Goal: Information Seeking & Learning: Check status

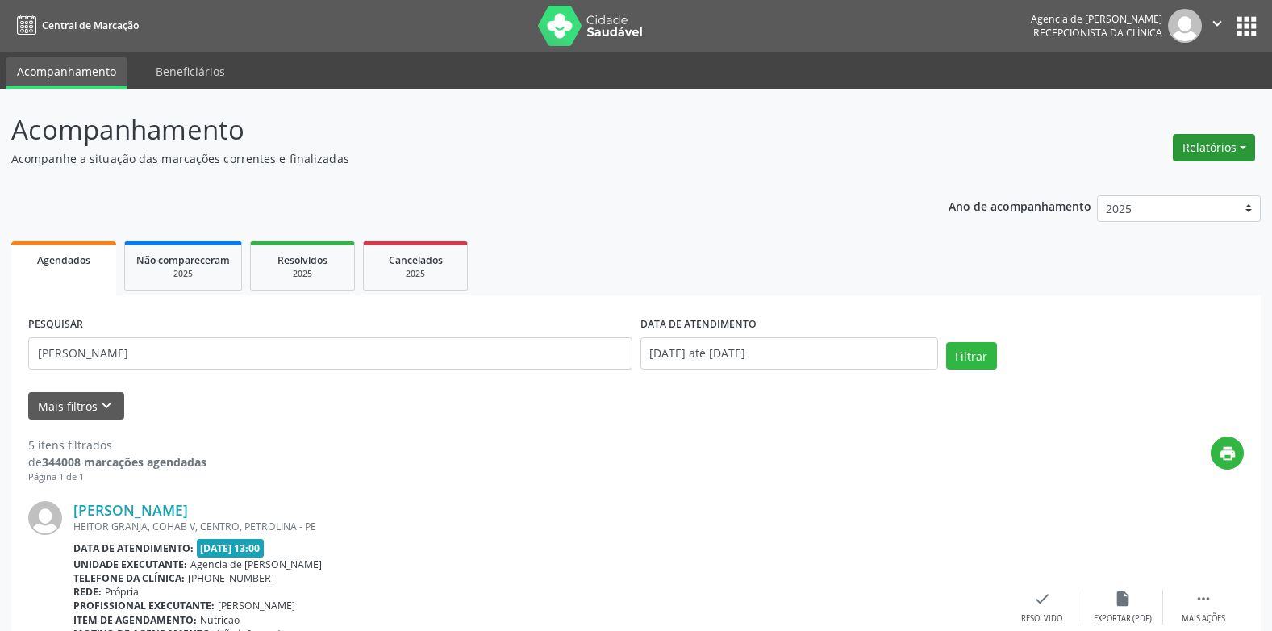
click at [1219, 151] on button "Relatórios" at bounding box center [1214, 147] width 82 height 27
click at [1143, 183] on link "Agendamentos" at bounding box center [1169, 182] width 173 height 23
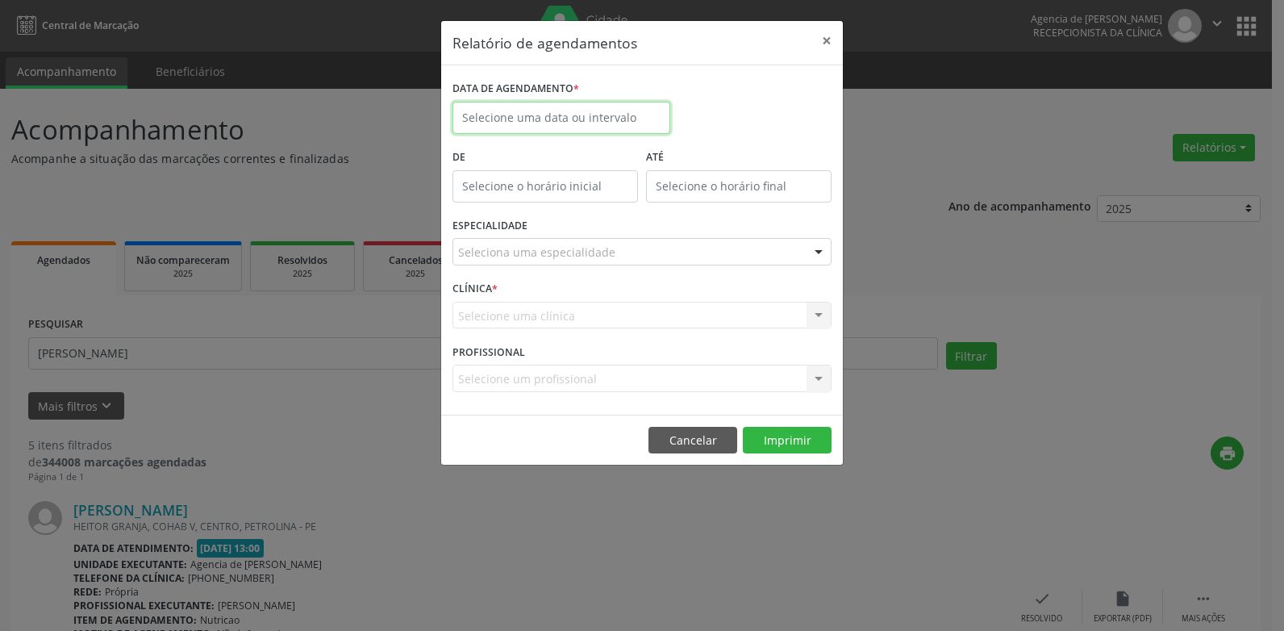
click at [528, 115] on input "text" at bounding box center [562, 118] width 218 height 32
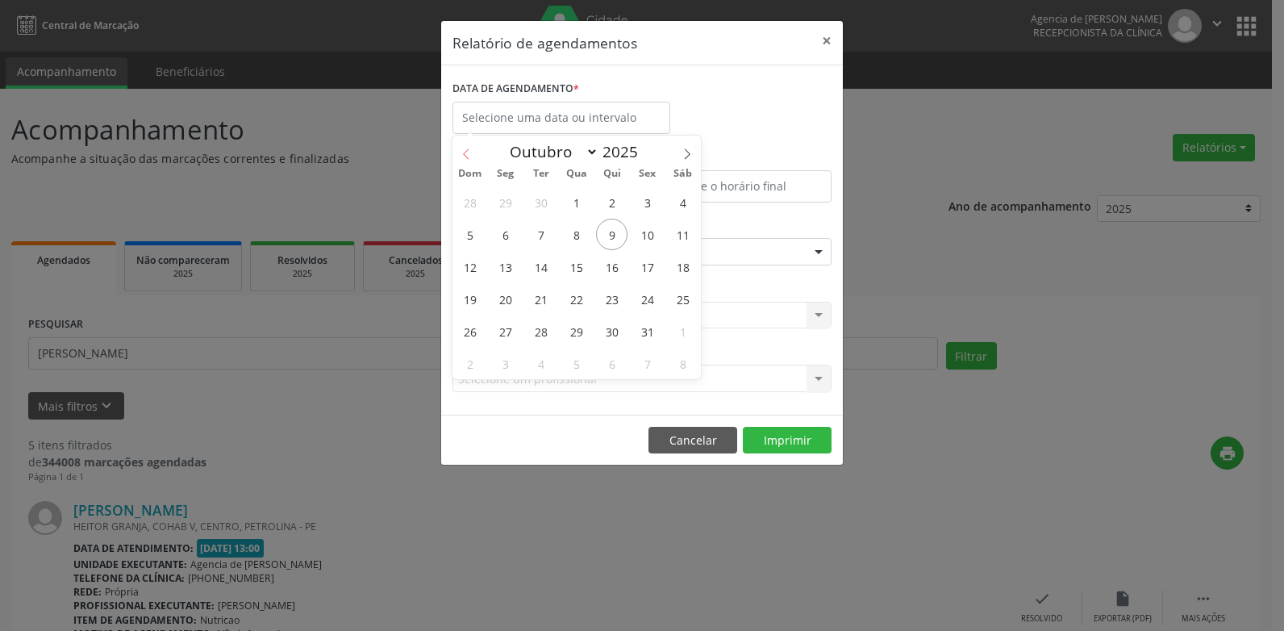
click at [473, 145] on span at bounding box center [466, 149] width 27 height 27
select select "8"
click at [506, 294] on span "22" at bounding box center [505, 298] width 31 height 31
type input "[DATE]"
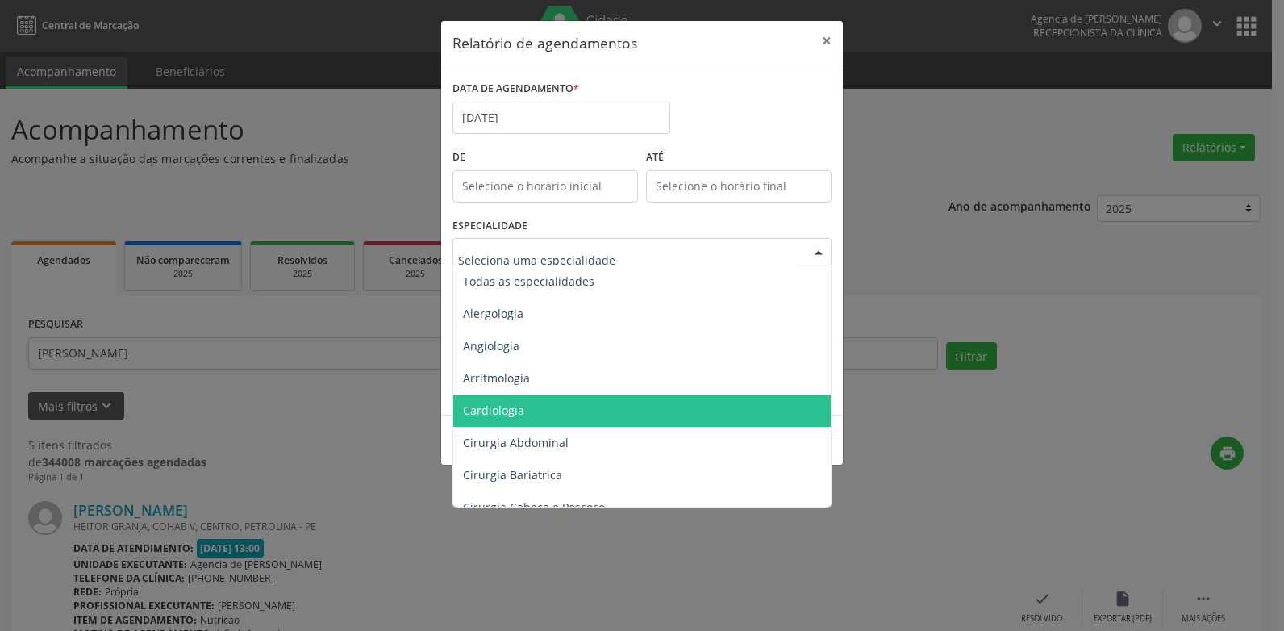
click at [515, 407] on span "Cardiologia" at bounding box center [493, 410] width 61 height 15
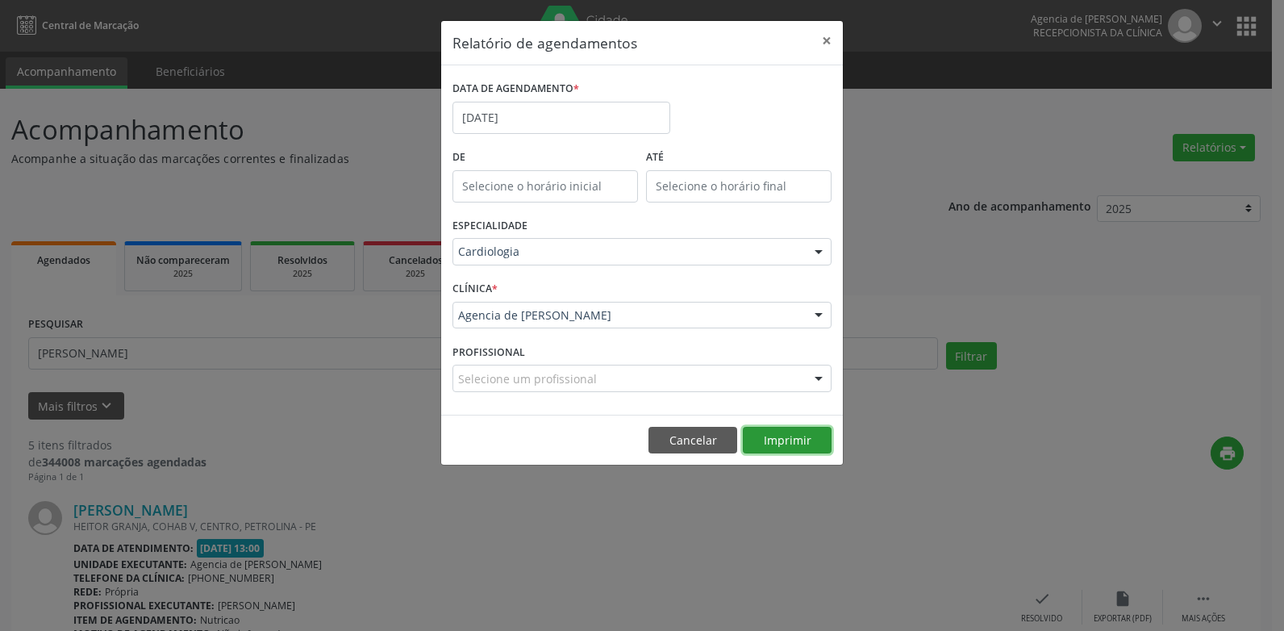
click at [777, 439] on button "Imprimir" at bounding box center [787, 440] width 89 height 27
click at [805, 445] on button "Imprimir" at bounding box center [787, 440] width 89 height 27
click at [831, 43] on button "×" at bounding box center [827, 41] width 32 height 40
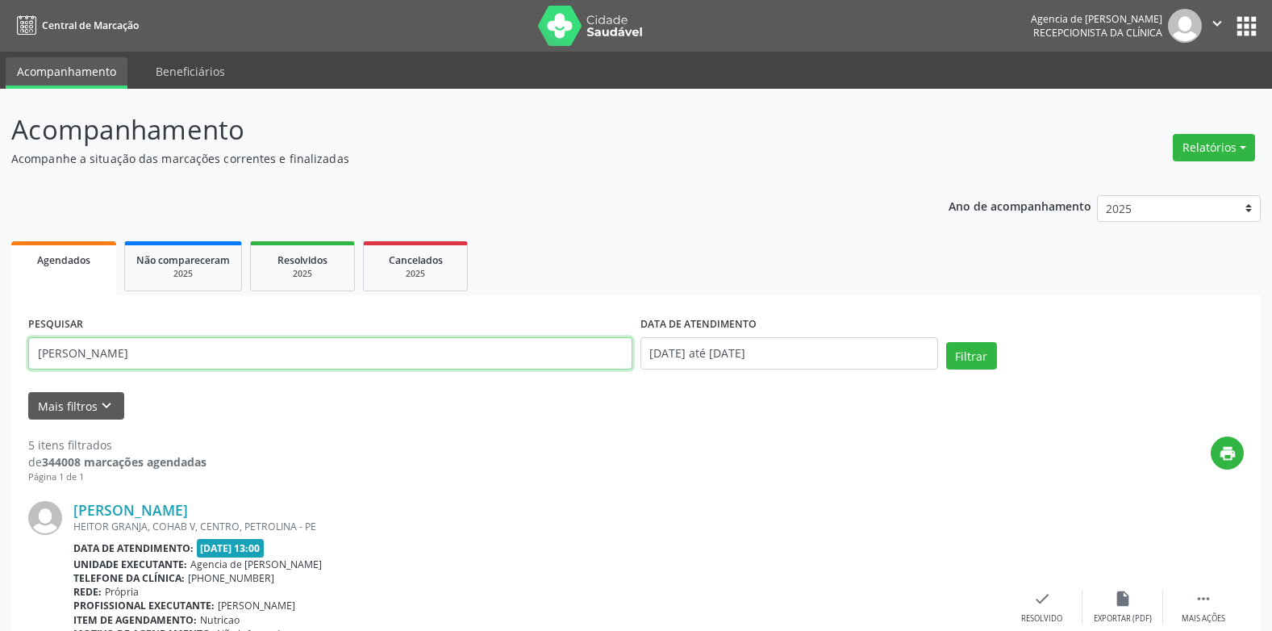
click at [250, 354] on input "[PERSON_NAME]" at bounding box center [330, 353] width 604 height 32
type input "m"
click at [250, 354] on input "[PERSON_NAME]" at bounding box center [330, 353] width 604 height 32
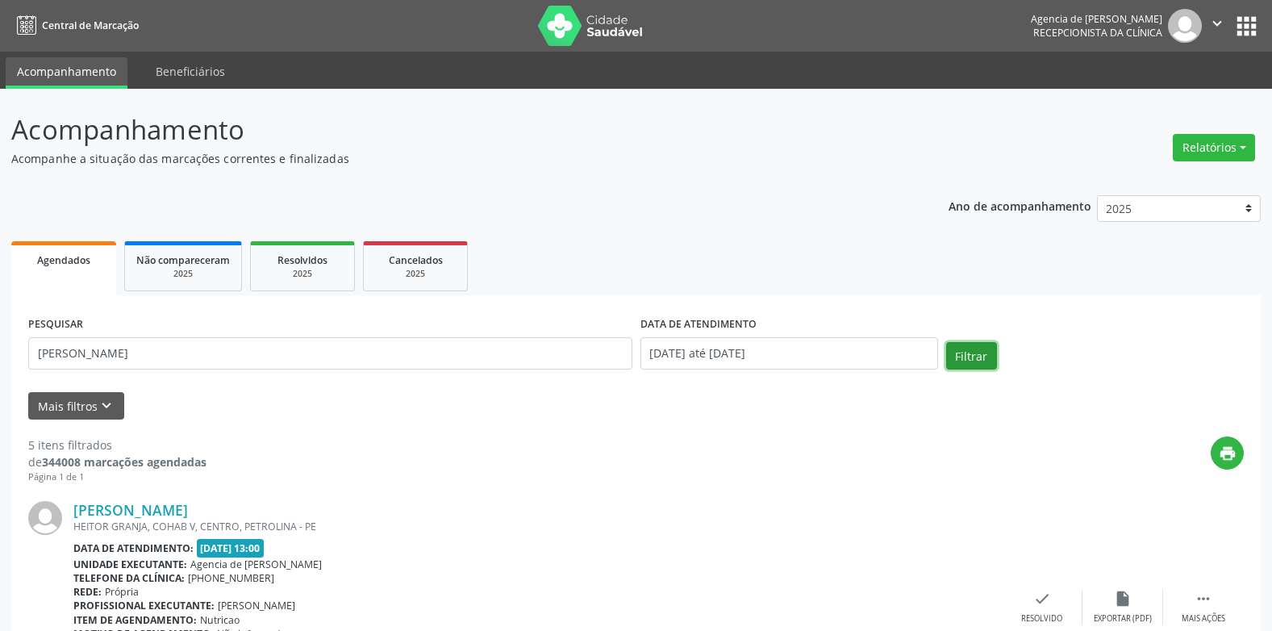
click at [966, 342] on button "Filtrar" at bounding box center [971, 355] width 51 height 27
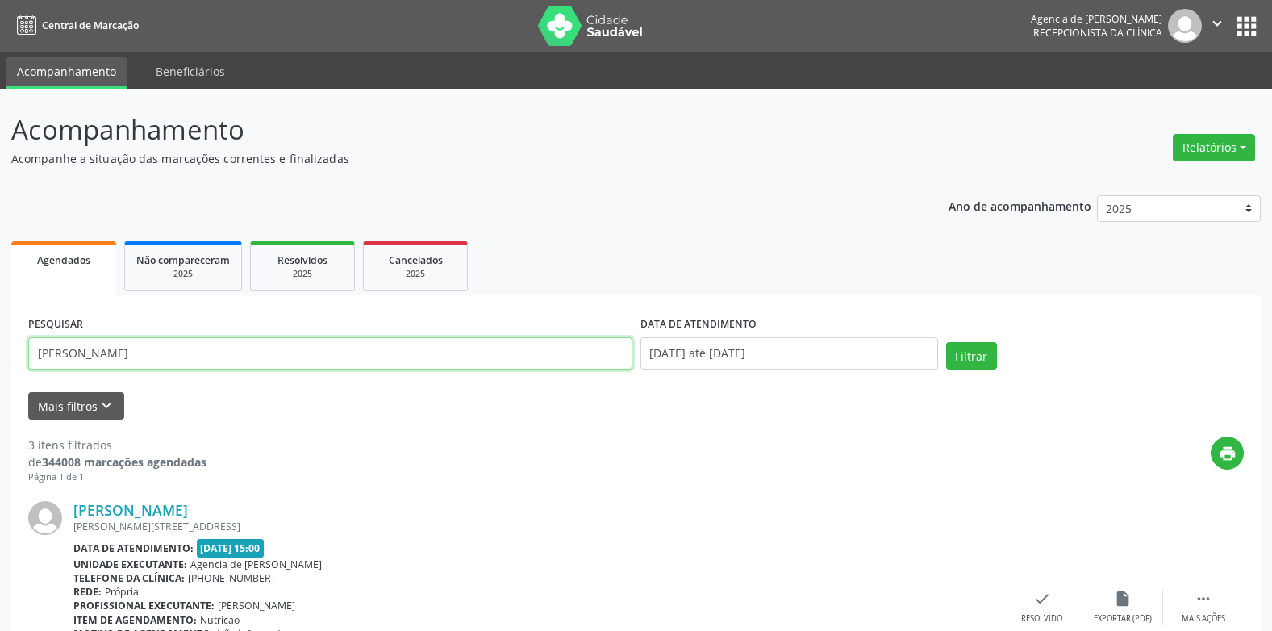
click at [123, 361] on input "[PERSON_NAME]" at bounding box center [330, 353] width 604 height 32
click at [946, 342] on button "Filtrar" at bounding box center [971, 355] width 51 height 27
click at [265, 349] on input "[PERSON_NAME]" at bounding box center [330, 353] width 604 height 32
type input "j"
click at [946, 342] on button "Filtrar" at bounding box center [971, 355] width 51 height 27
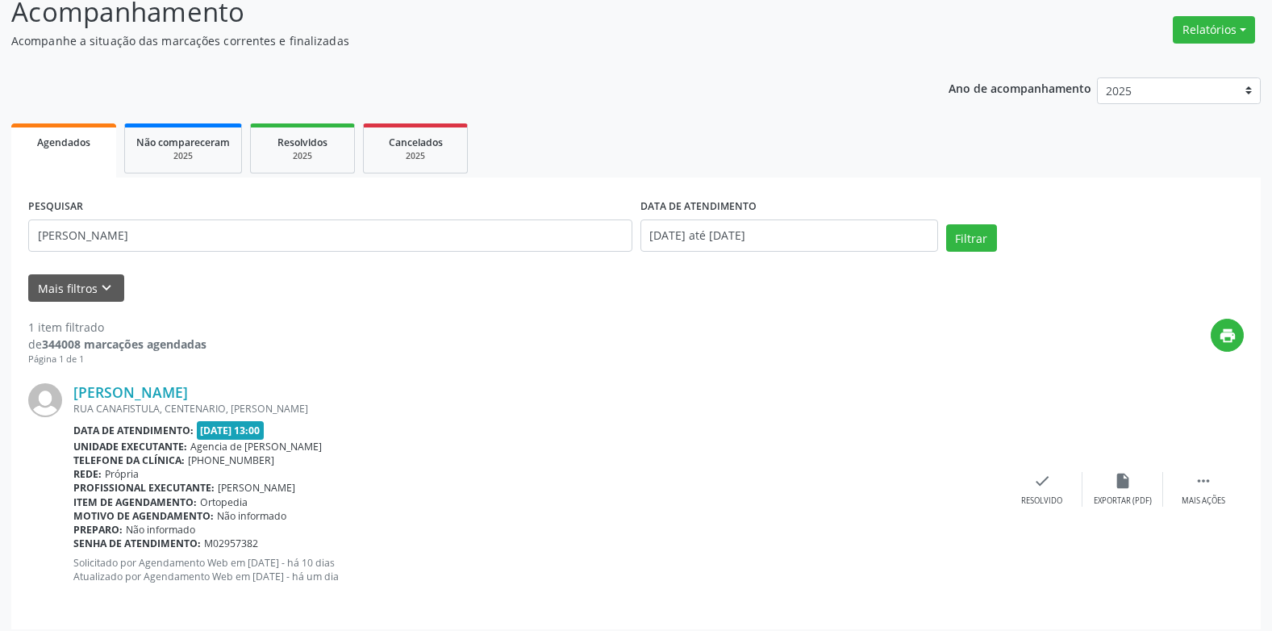
scroll to position [127, 0]
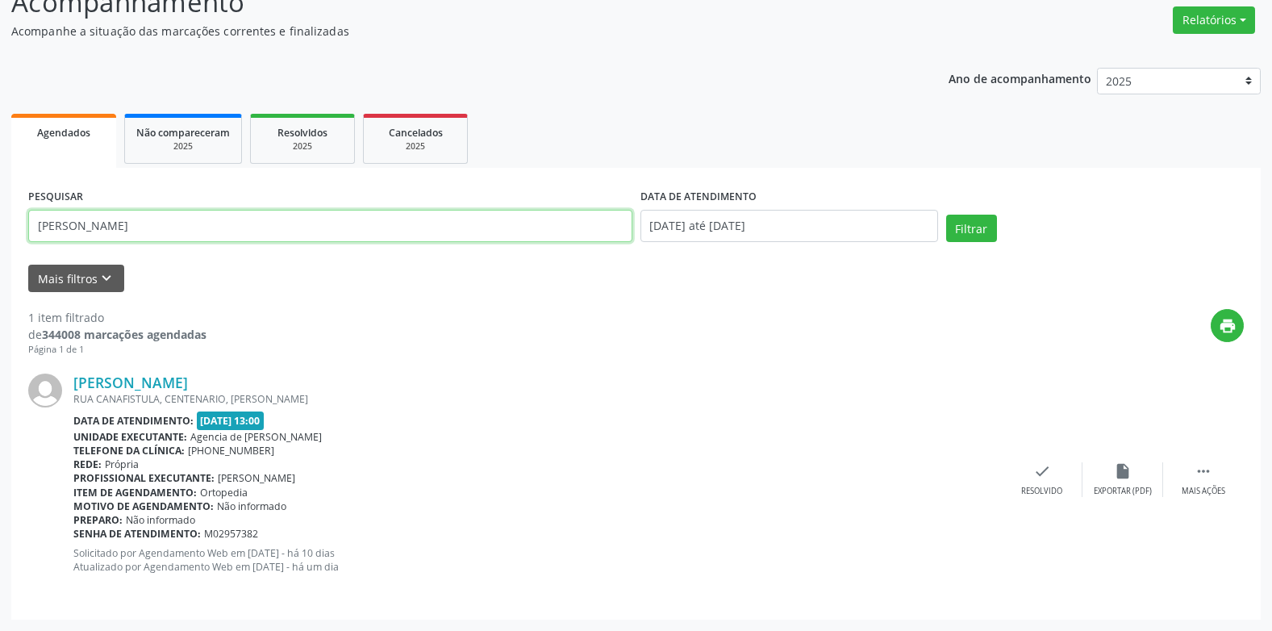
click at [450, 218] on input "[PERSON_NAME]" at bounding box center [330, 226] width 604 height 32
type input "d"
click at [946, 215] on button "Filtrar" at bounding box center [971, 228] width 51 height 27
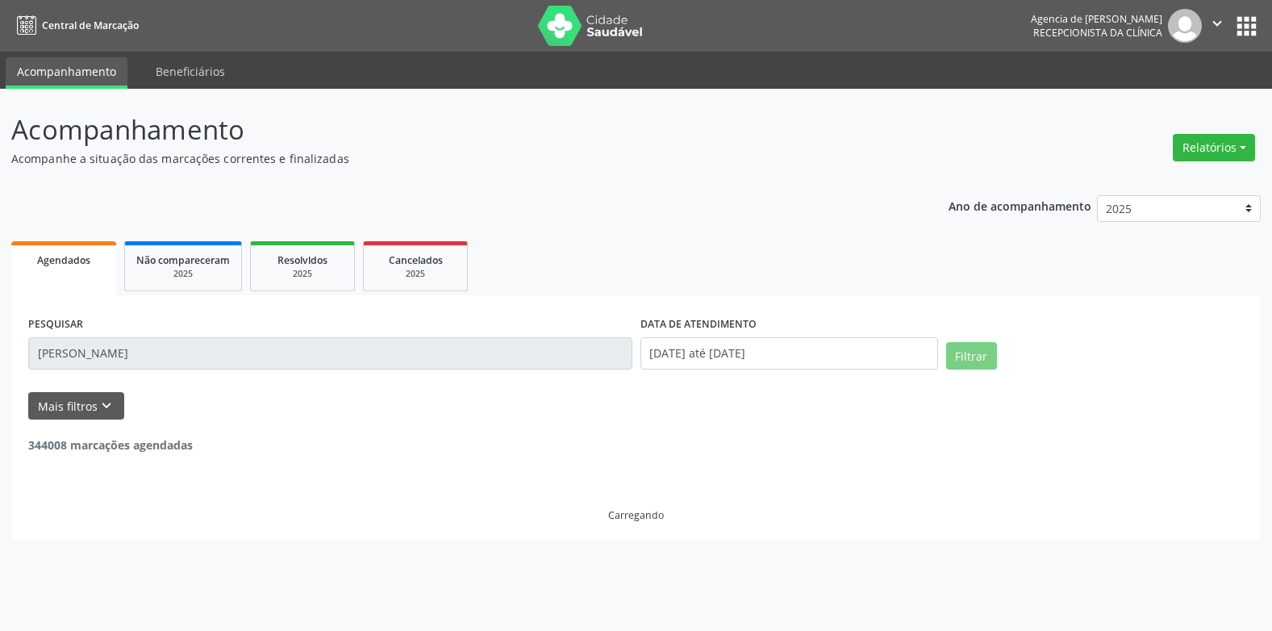
scroll to position [0, 0]
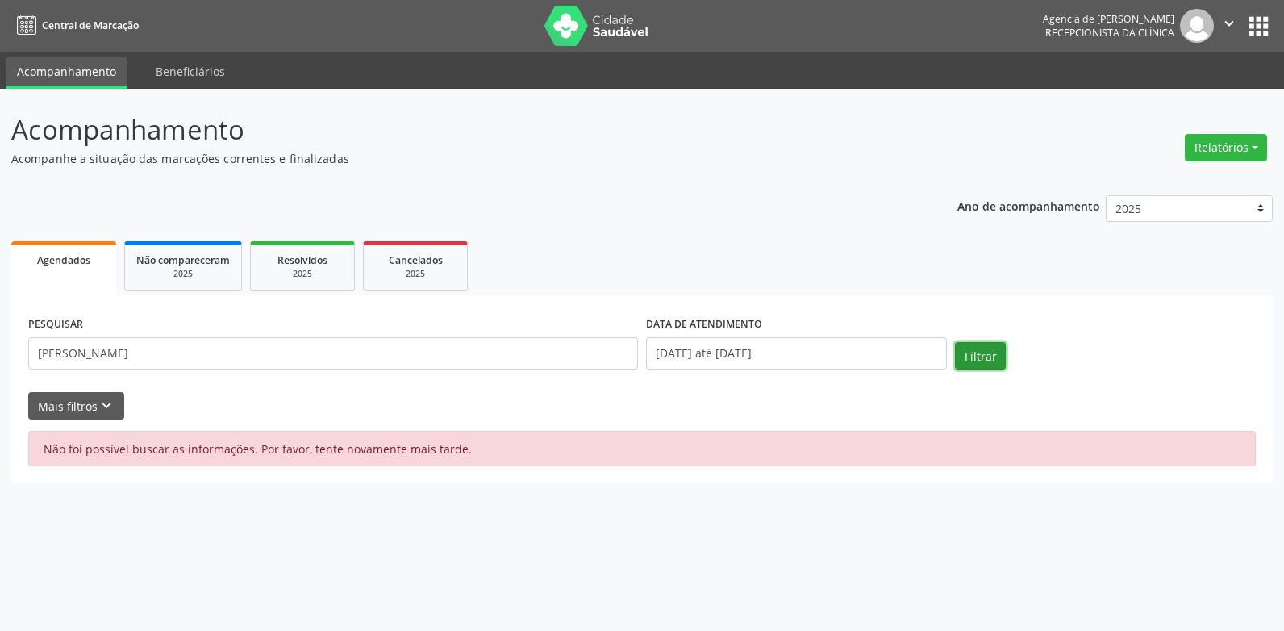
click at [963, 361] on button "Filtrar" at bounding box center [980, 355] width 51 height 27
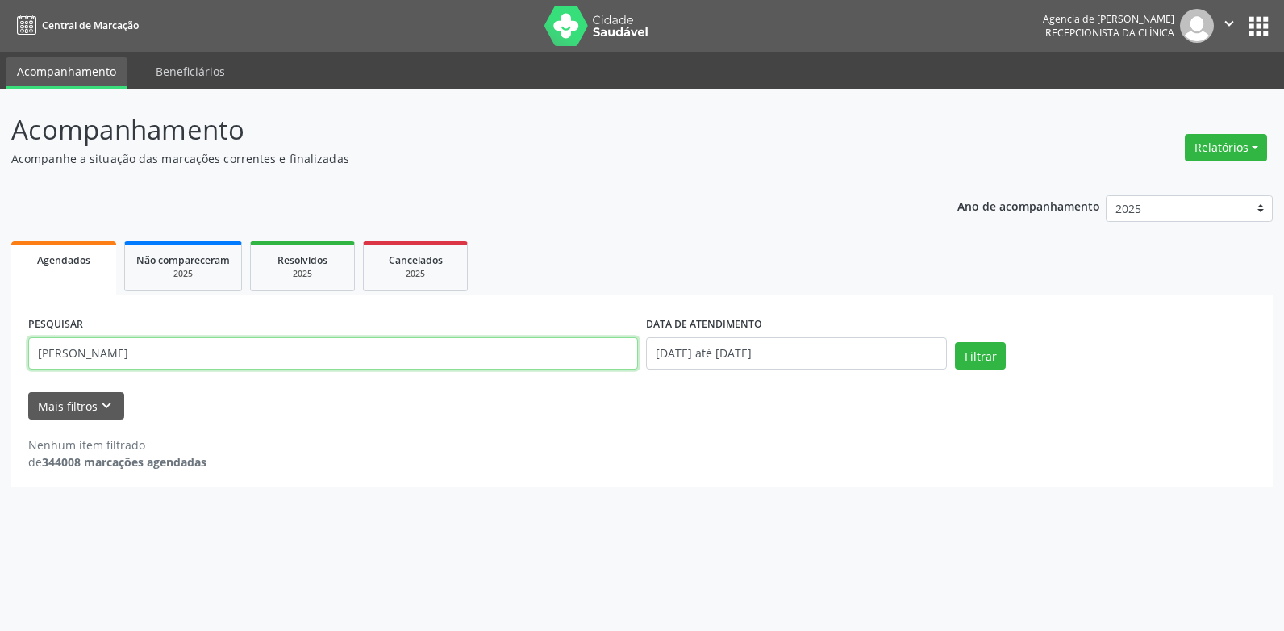
click at [54, 350] on input "[PERSON_NAME]" at bounding box center [333, 353] width 610 height 32
click at [955, 342] on button "Filtrar" at bounding box center [980, 355] width 51 height 27
click at [53, 352] on input "[PERSON_NAME]" at bounding box center [333, 353] width 610 height 32
click at [955, 342] on button "Filtrar" at bounding box center [980, 355] width 51 height 27
click at [81, 353] on input "[PERSON_NAME]" at bounding box center [333, 353] width 610 height 32
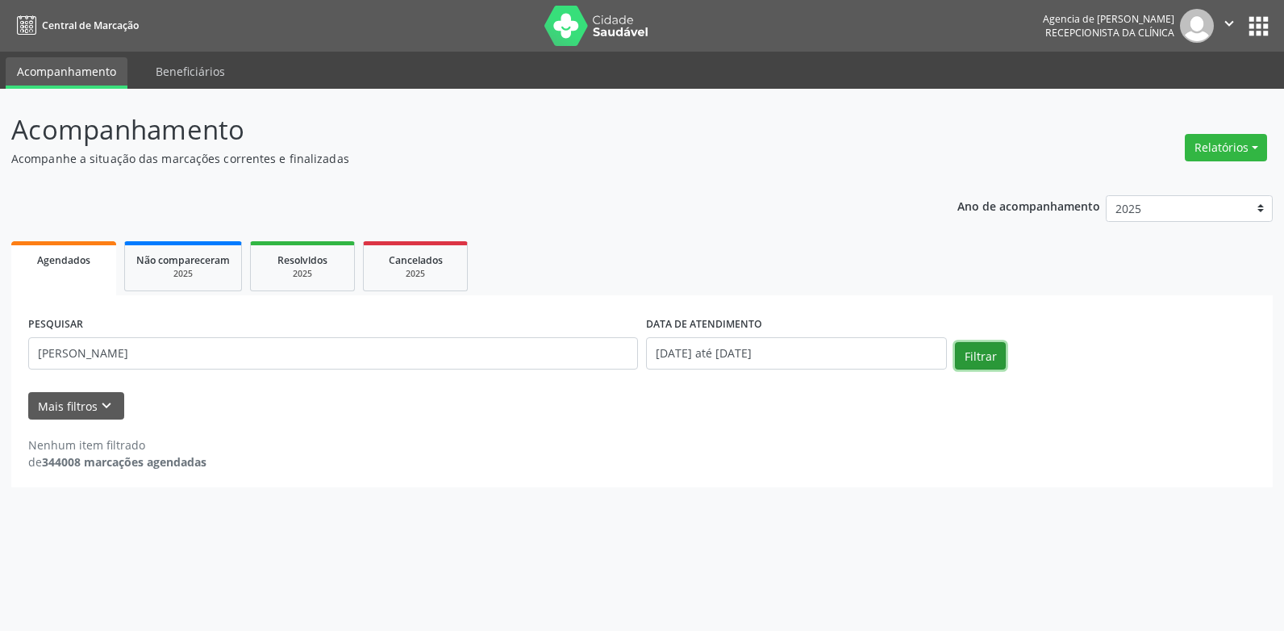
click at [957, 349] on button "Filtrar" at bounding box center [980, 355] width 51 height 27
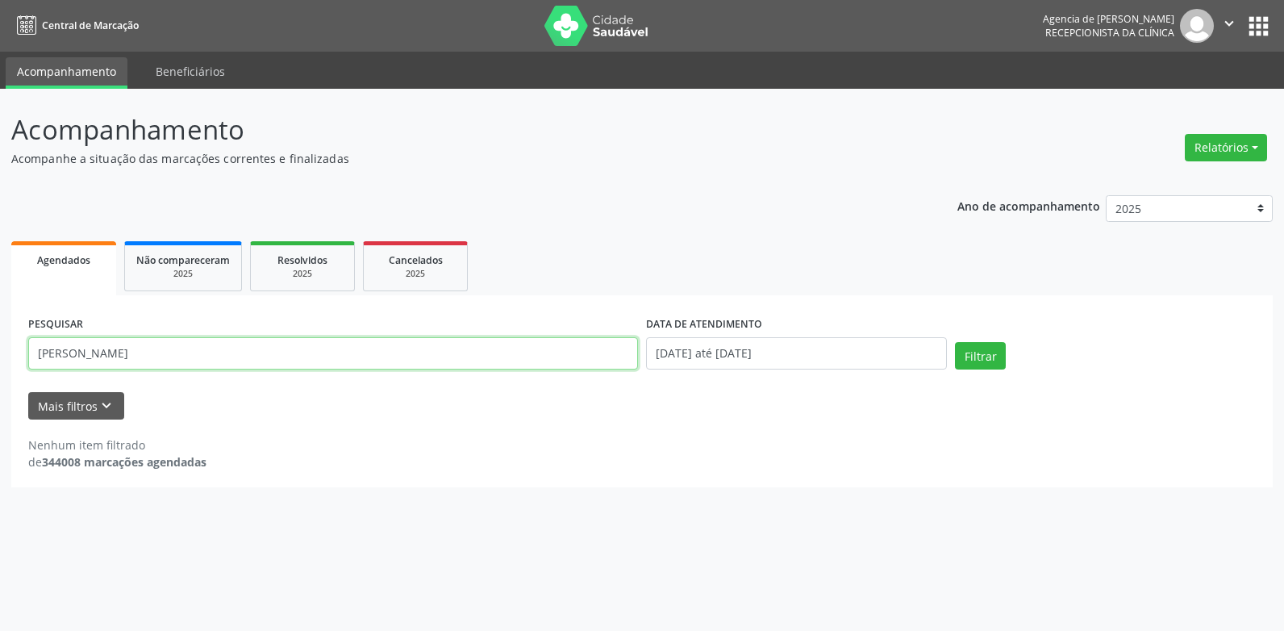
click at [57, 353] on input "[PERSON_NAME]" at bounding box center [333, 353] width 610 height 32
type input "[PERSON_NAME]"
click at [955, 342] on button "Filtrar" at bounding box center [980, 355] width 51 height 27
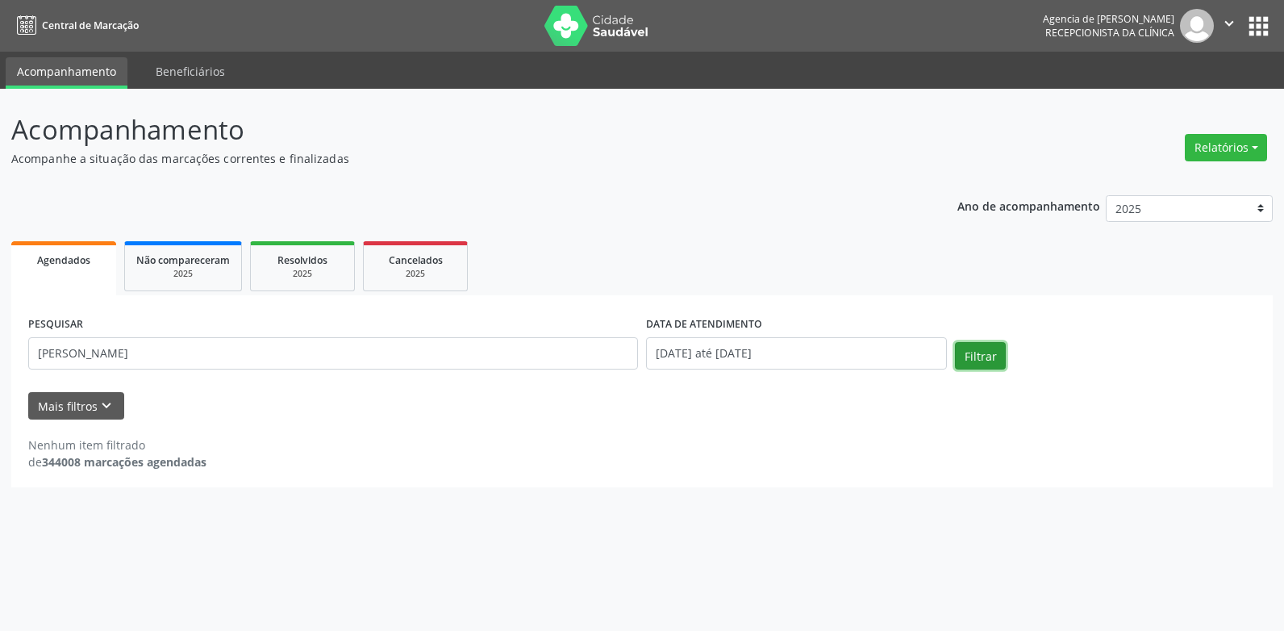
click at [968, 357] on button "Filtrar" at bounding box center [980, 355] width 51 height 27
click at [793, 353] on input "[DATE] até [DATE]" at bounding box center [796, 353] width 301 height 32
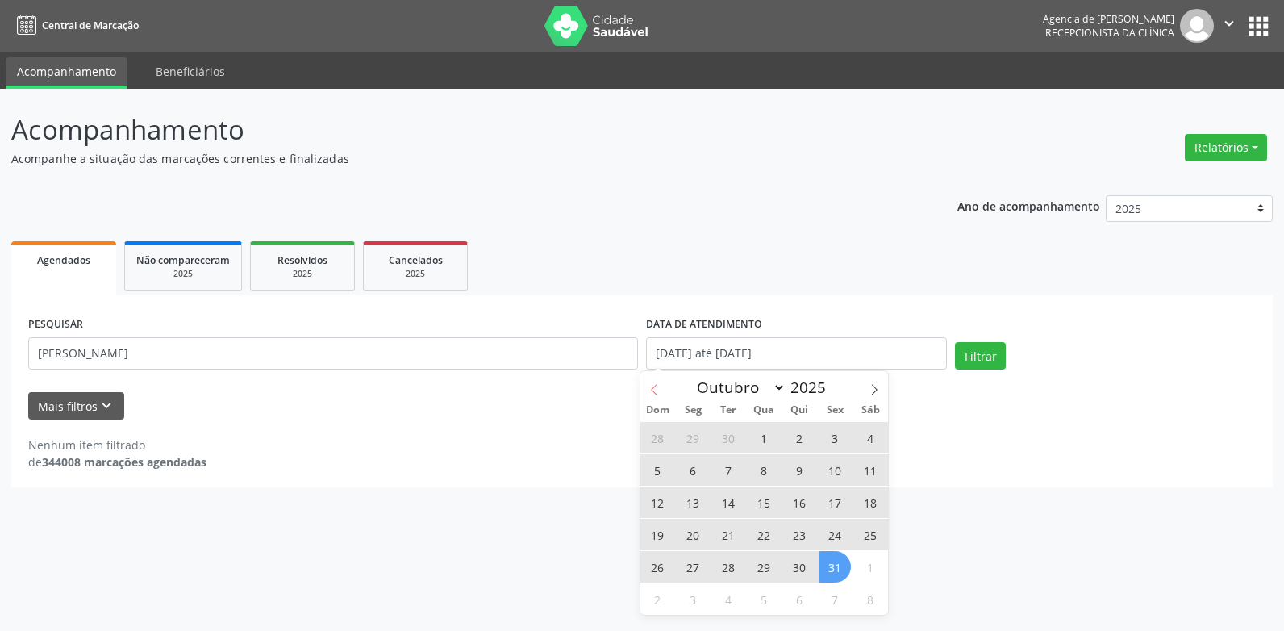
click at [651, 384] on icon at bounding box center [654, 389] width 11 height 11
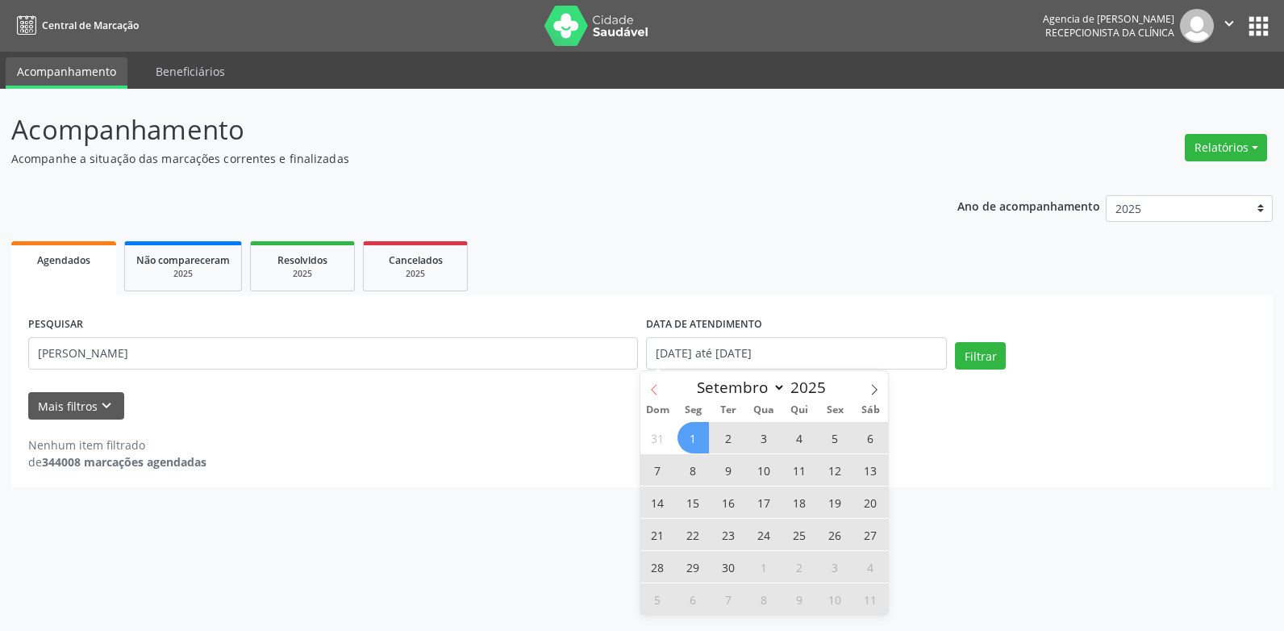
click at [653, 383] on span at bounding box center [654, 384] width 27 height 27
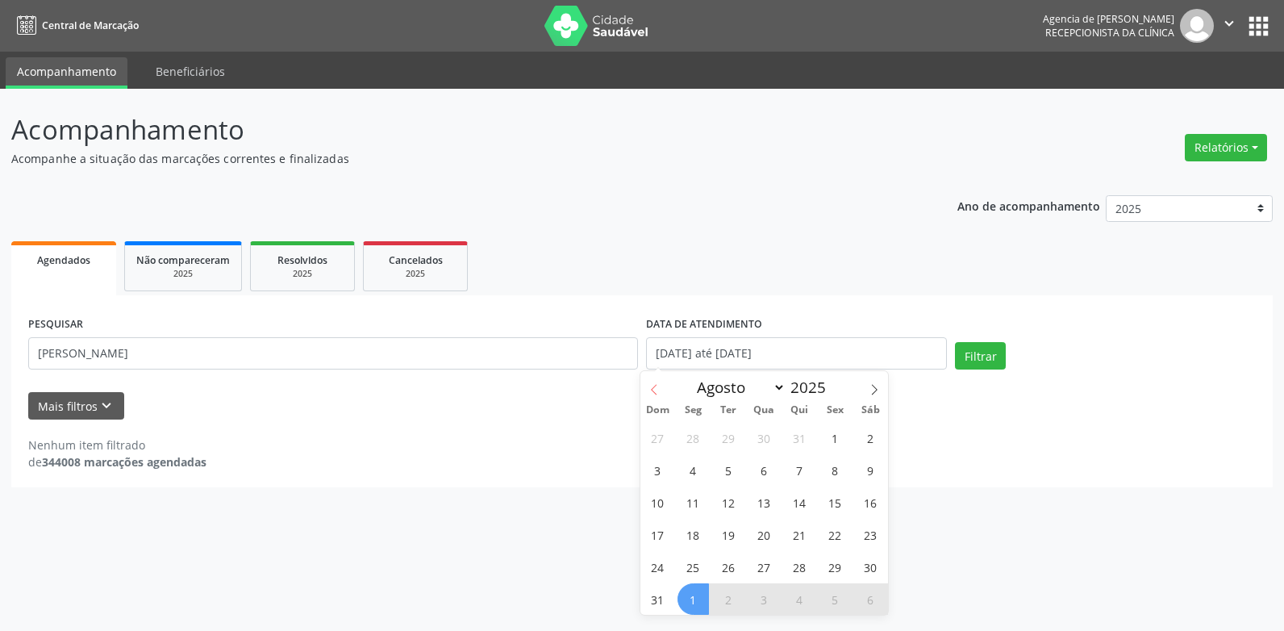
click at [655, 375] on span at bounding box center [654, 384] width 27 height 27
select select "5"
drag, startPoint x: 655, startPoint y: 375, endPoint x: 660, endPoint y: 436, distance: 61.5
click at [660, 436] on span "1" at bounding box center [657, 437] width 31 height 31
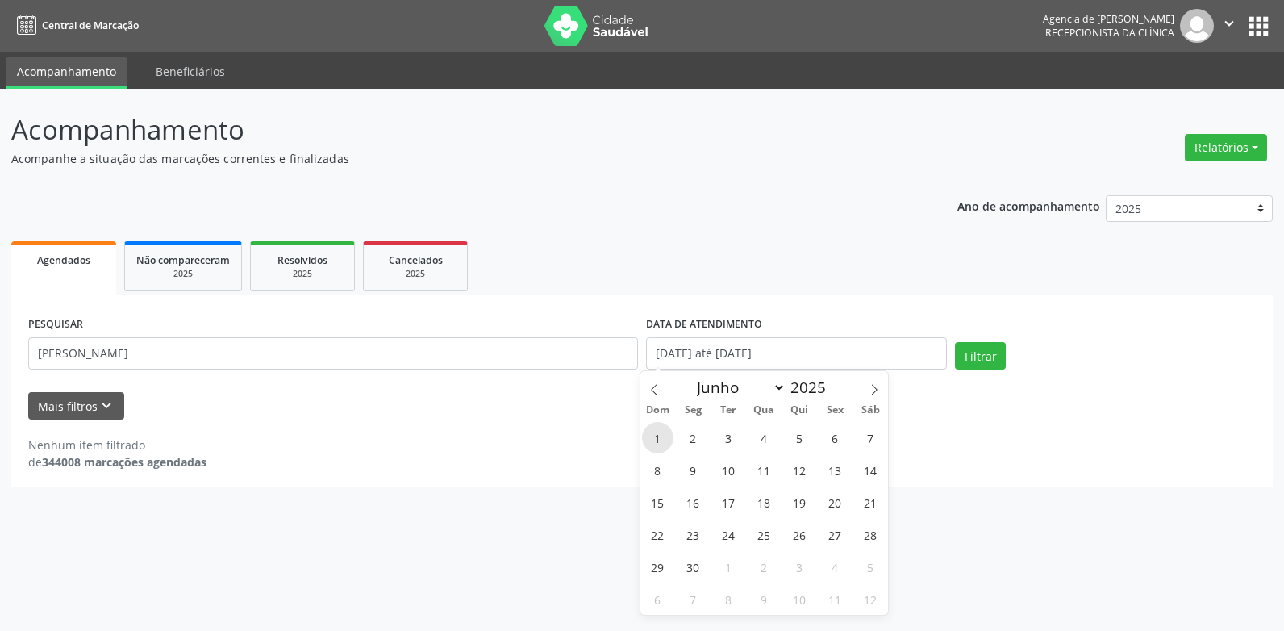
type input "[DATE]"
click at [870, 386] on icon at bounding box center [874, 389] width 11 height 11
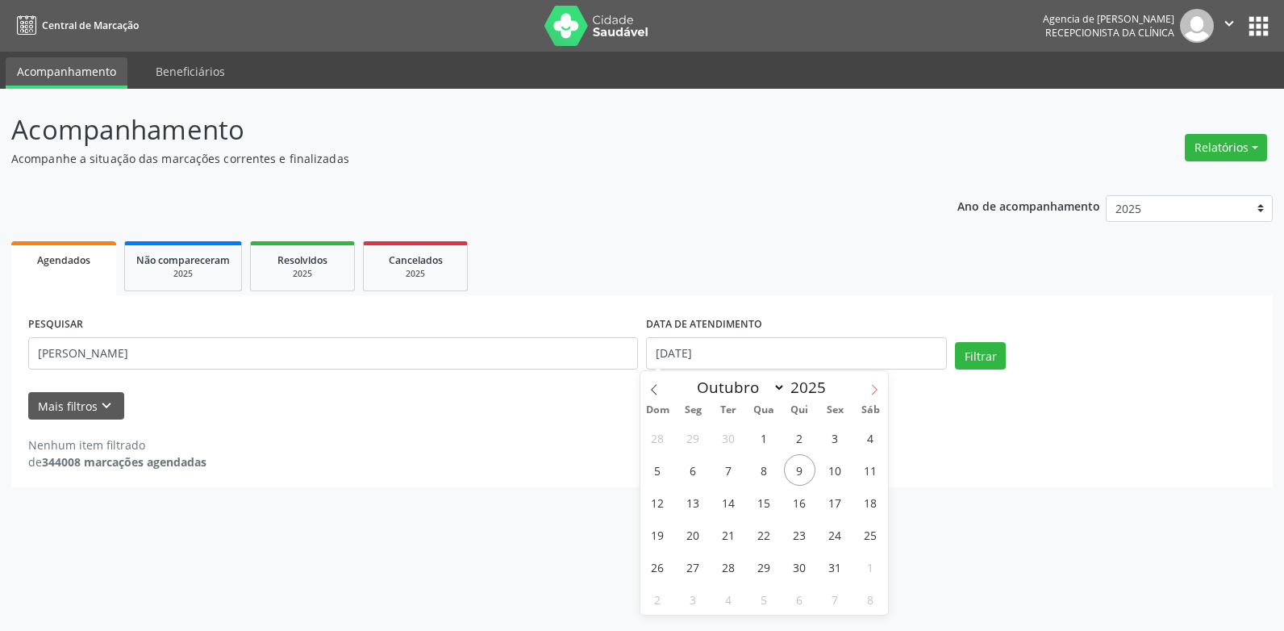
click at [870, 386] on icon at bounding box center [874, 389] width 11 height 11
click at [660, 386] on span at bounding box center [654, 384] width 27 height 27
select select "9"
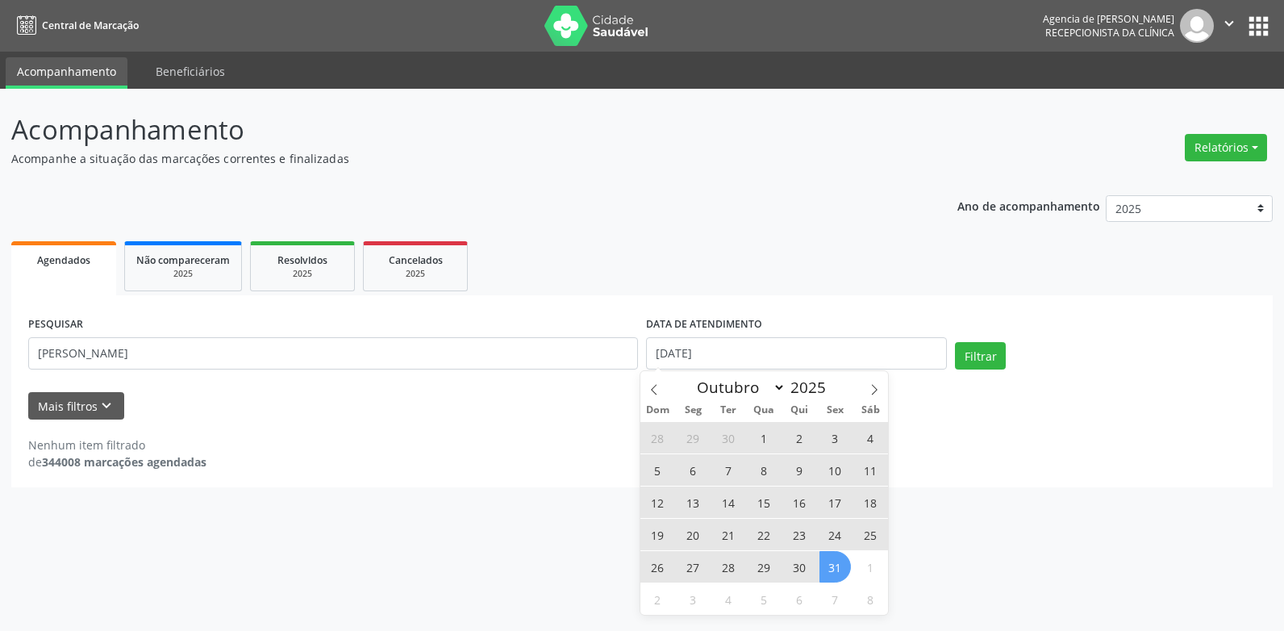
click at [831, 566] on span "31" at bounding box center [835, 566] width 31 height 31
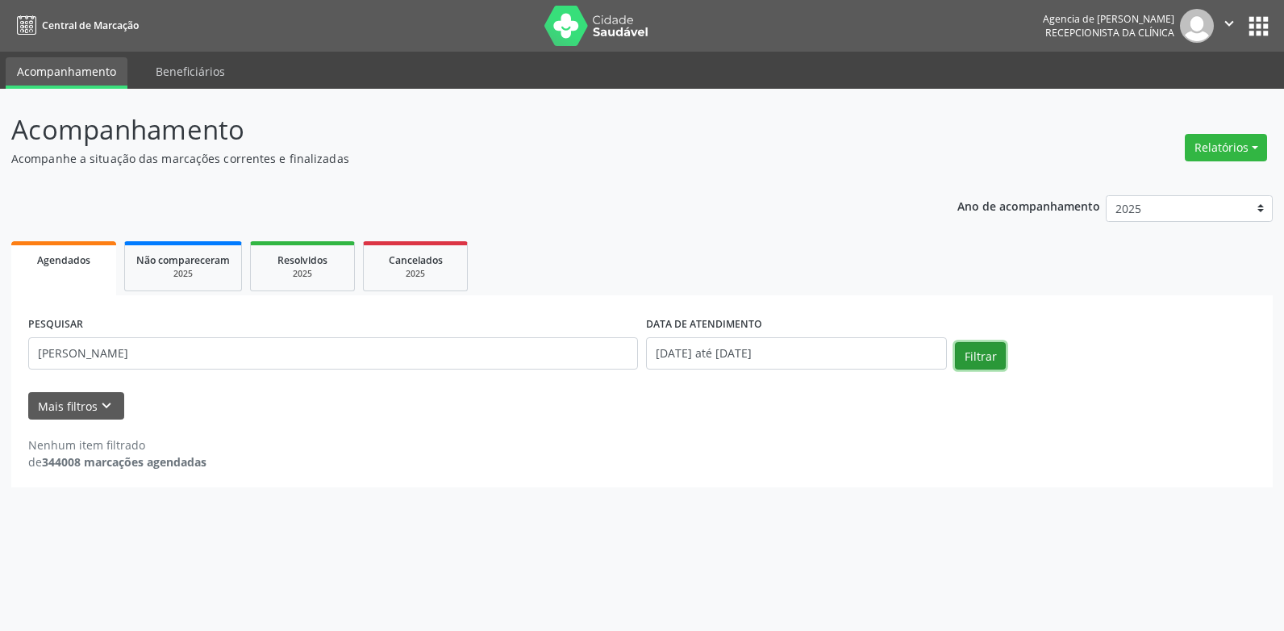
click at [971, 353] on button "Filtrar" at bounding box center [980, 355] width 51 height 27
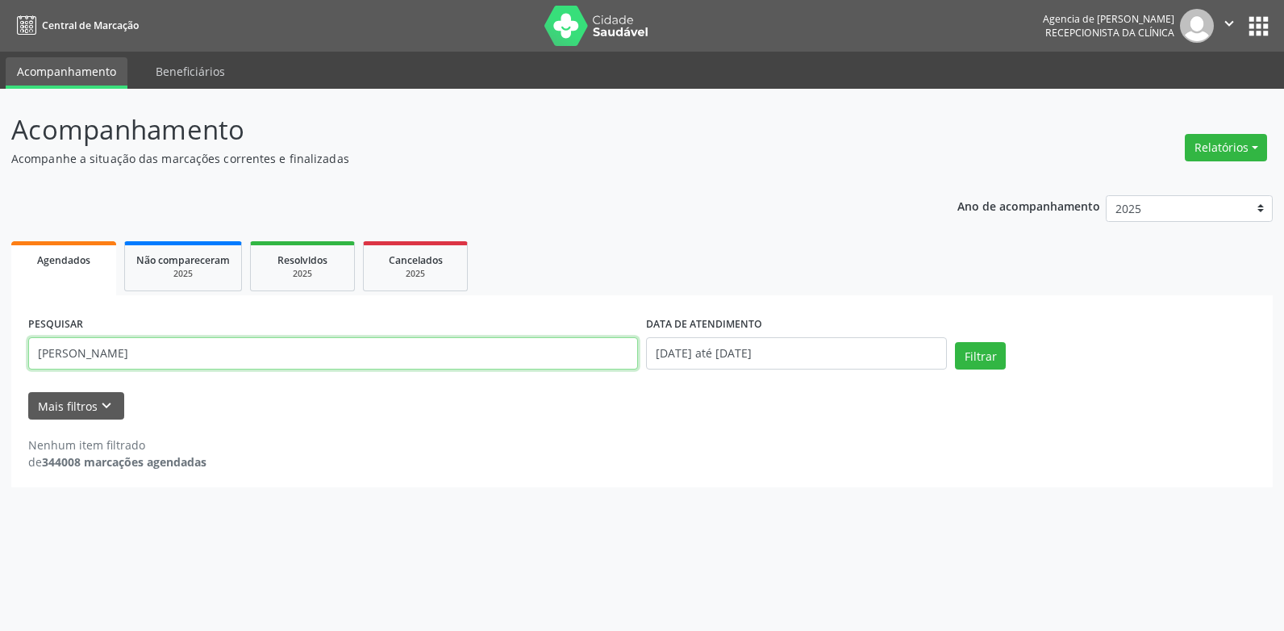
click at [205, 351] on input "[PERSON_NAME]" at bounding box center [333, 353] width 610 height 32
click at [955, 342] on button "Filtrar" at bounding box center [980, 355] width 51 height 27
click at [51, 353] on input "[PERSON_NAME]" at bounding box center [333, 353] width 610 height 32
click at [955, 342] on button "Filtrar" at bounding box center [980, 355] width 51 height 27
click at [51, 353] on input "[PERSON_NAME]" at bounding box center [333, 353] width 610 height 32
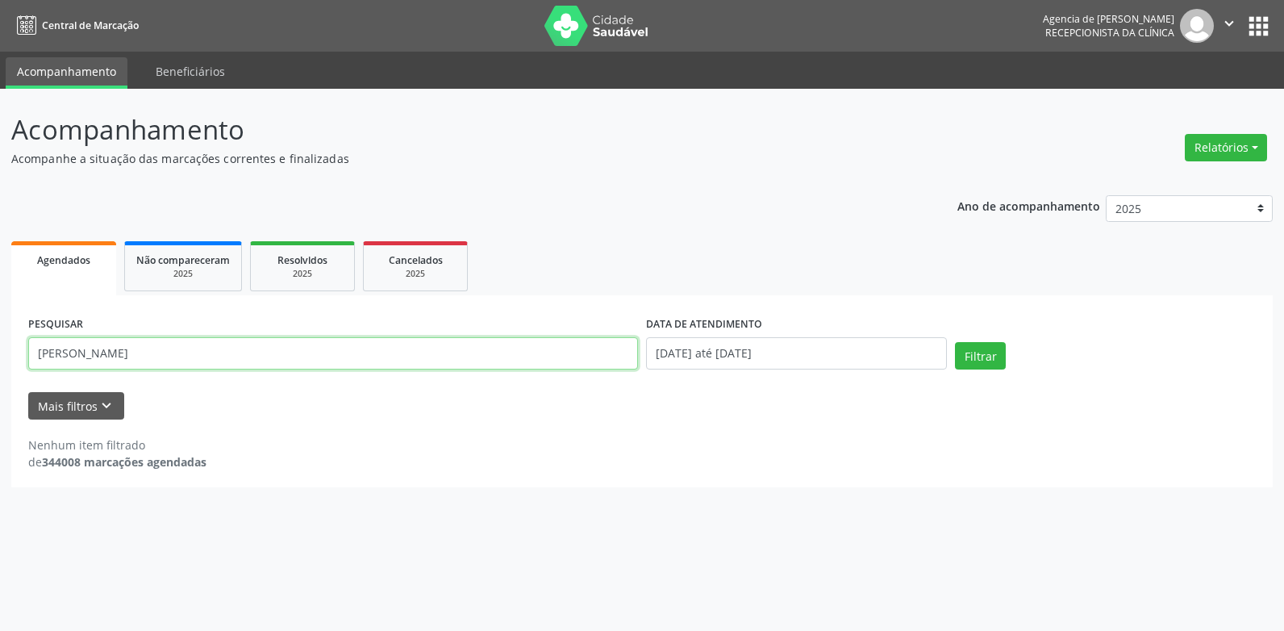
click at [955, 342] on button "Filtrar" at bounding box center [980, 355] width 51 height 27
click at [52, 351] on input "[PERSON_NAME]" at bounding box center [333, 353] width 610 height 32
type input "[PERSON_NAME]"
click at [955, 342] on button "Filtrar" at bounding box center [980, 355] width 51 height 27
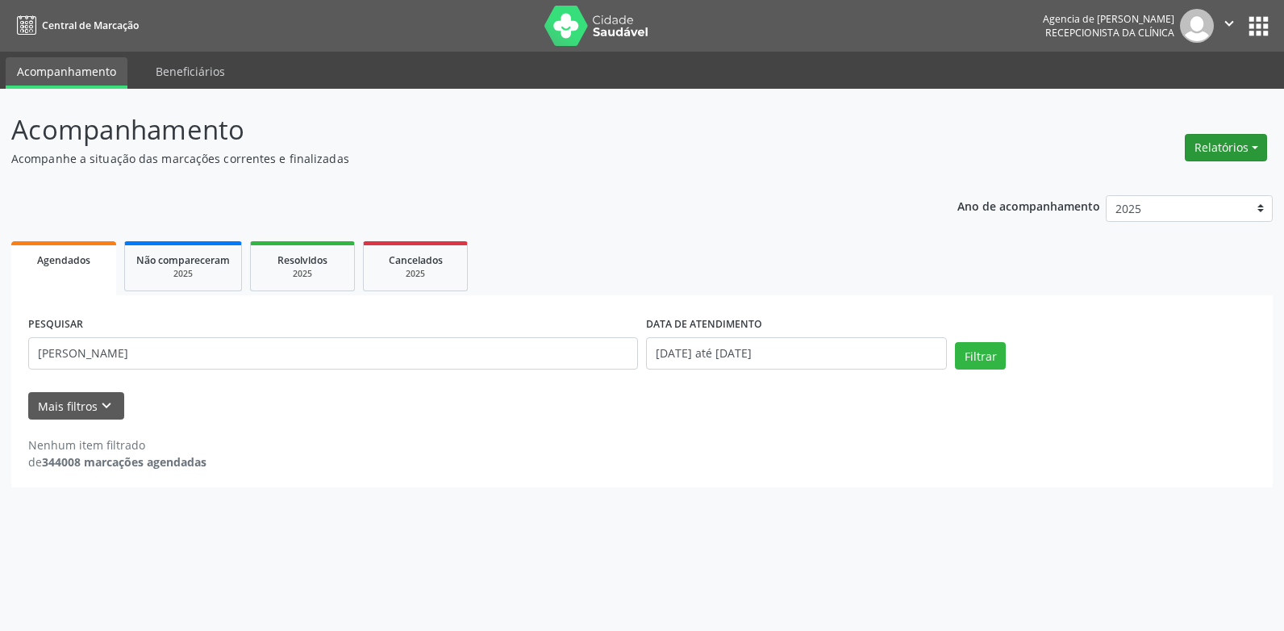
click at [1209, 148] on button "Relatórios" at bounding box center [1226, 147] width 82 height 27
click at [1168, 182] on link "Agendamentos" at bounding box center [1181, 182] width 173 height 23
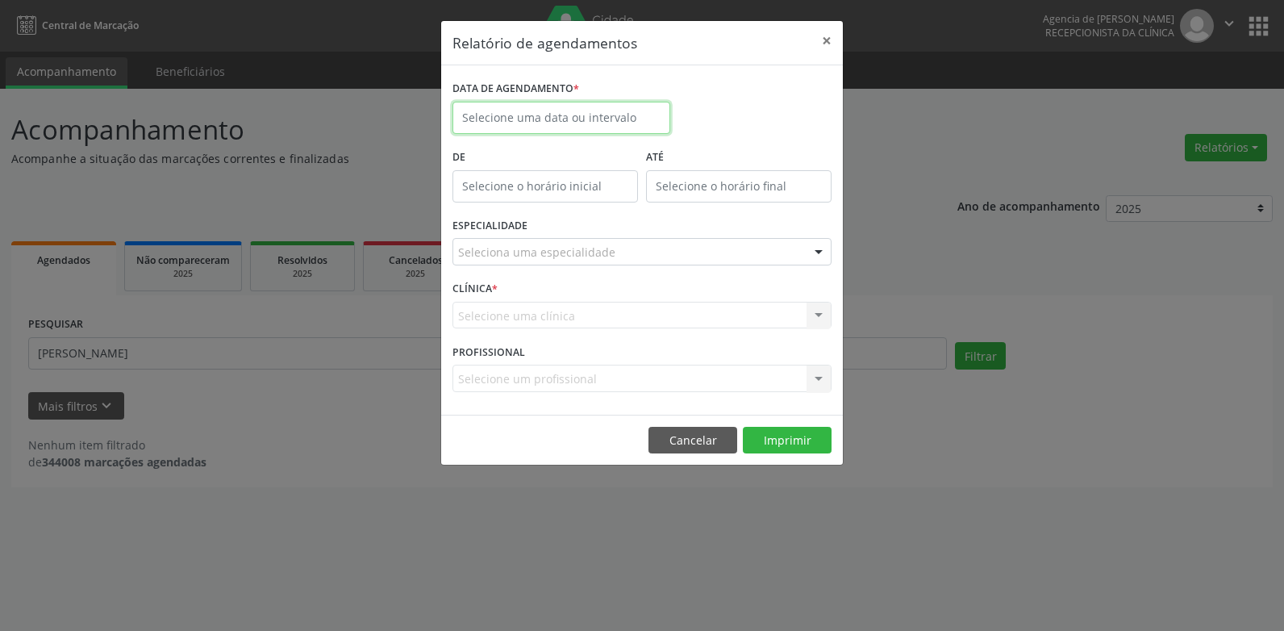
drag, startPoint x: 615, startPoint y: 119, endPoint x: 608, endPoint y: 130, distance: 12.3
click at [613, 122] on input "text" at bounding box center [562, 118] width 218 height 32
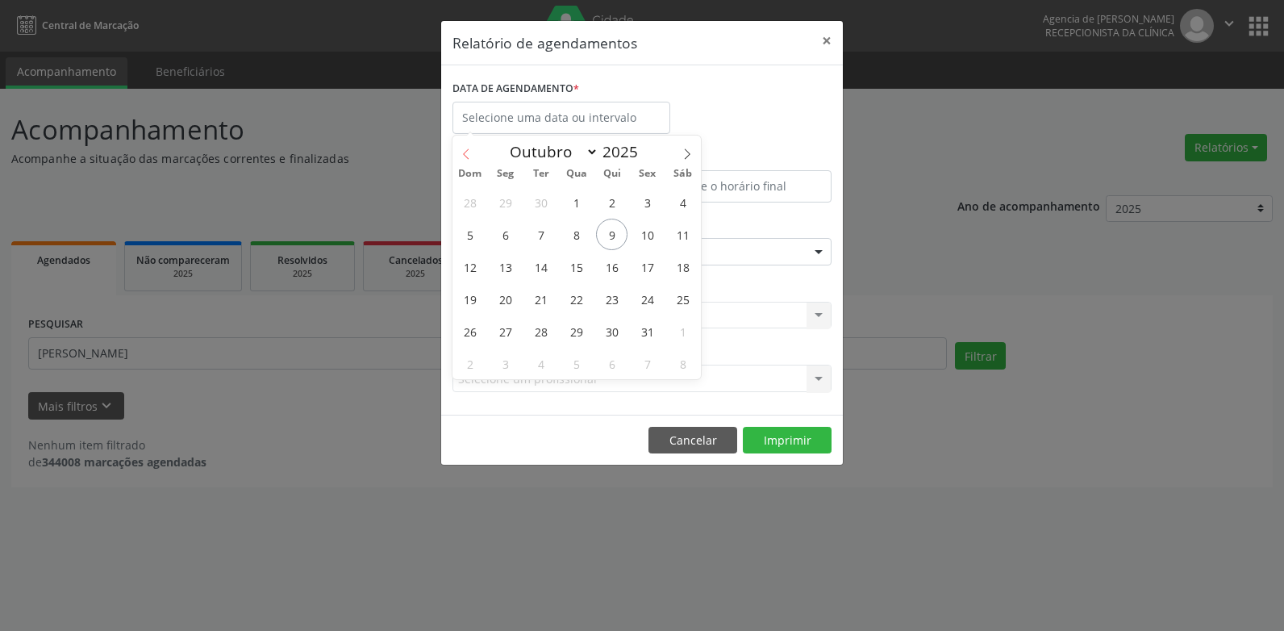
click at [472, 149] on span at bounding box center [466, 149] width 27 height 27
select select "8"
click at [602, 296] on span "25" at bounding box center [611, 298] width 31 height 31
type input "[DATE]"
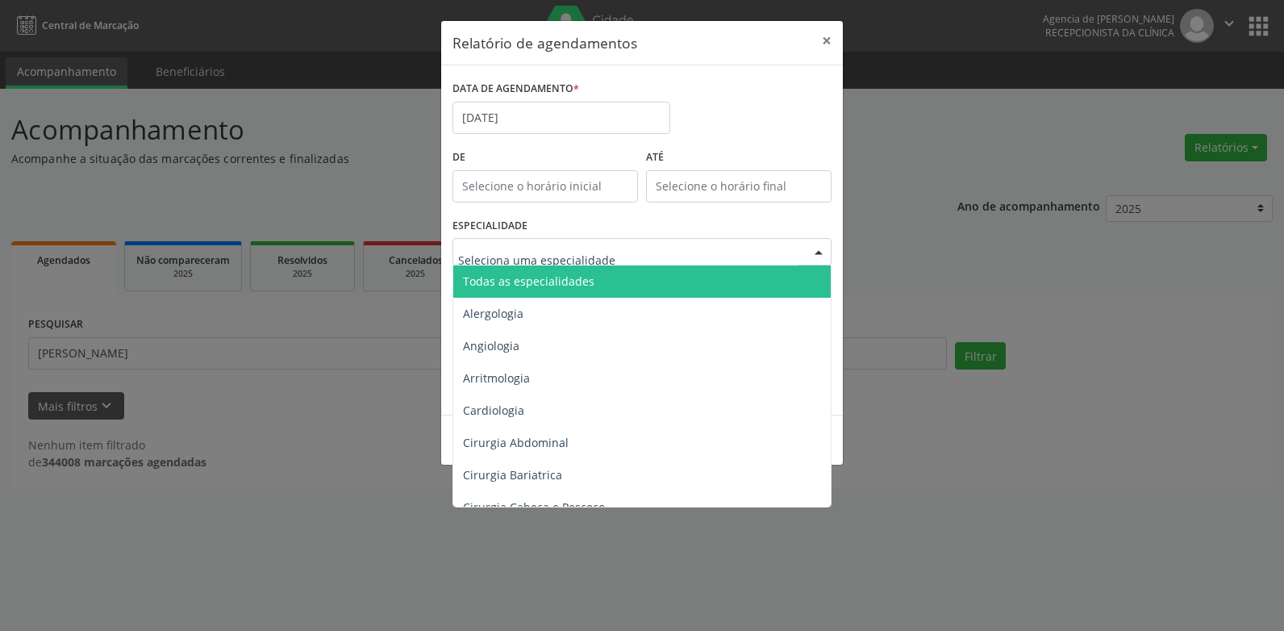
click at [584, 269] on span "Todas as especialidades" at bounding box center [643, 281] width 380 height 32
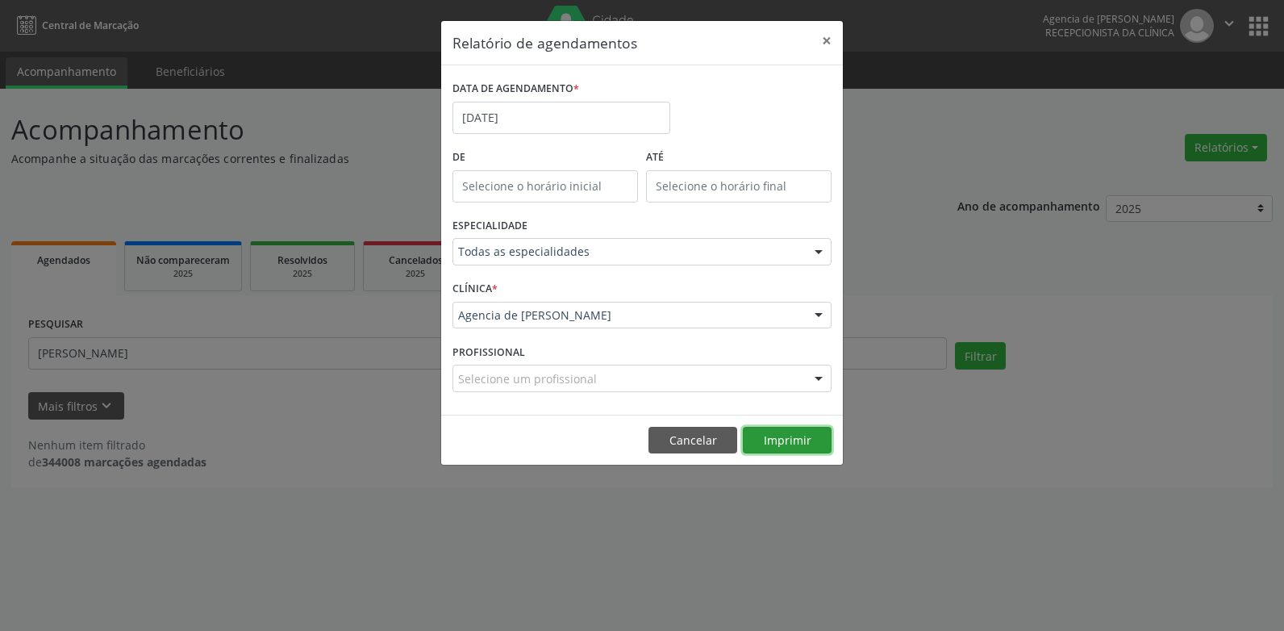
click at [766, 441] on button "Imprimir" at bounding box center [787, 440] width 89 height 27
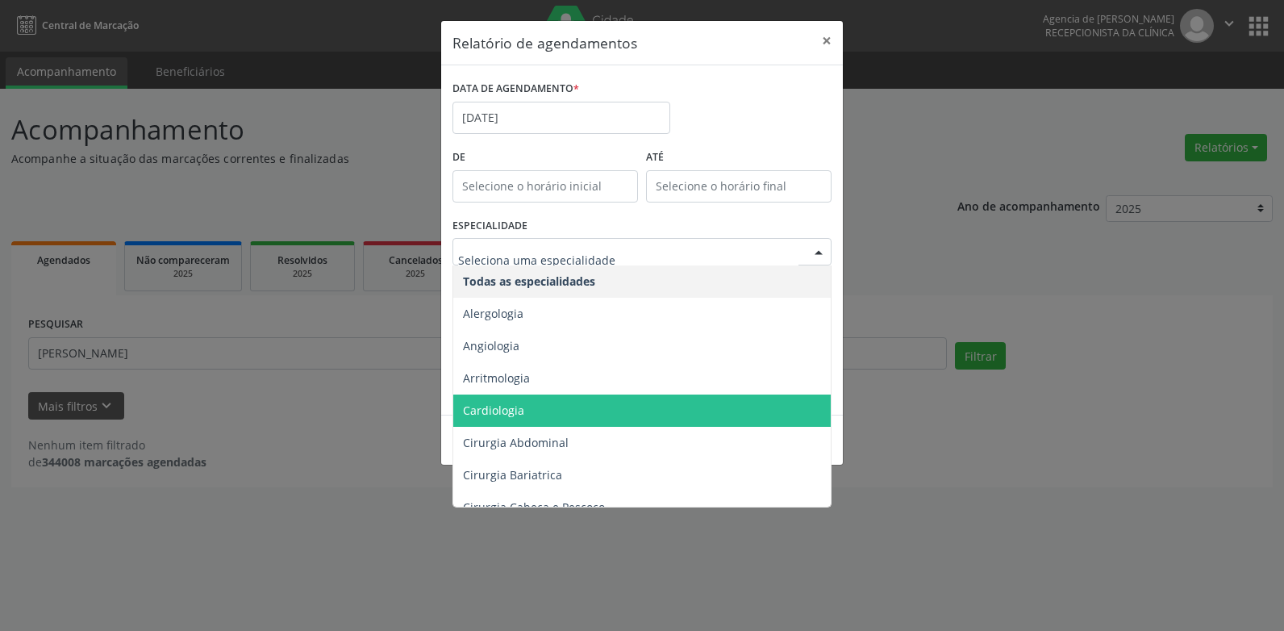
click at [503, 402] on span "Cardiologia" at bounding box center [643, 411] width 380 height 32
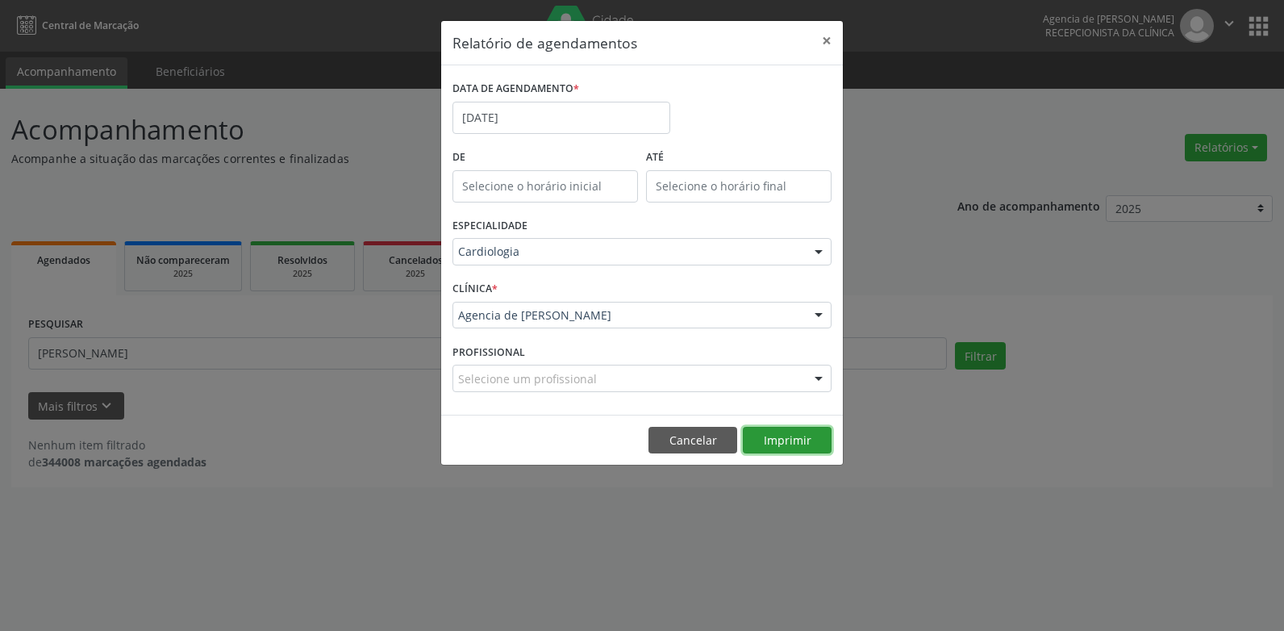
click at [789, 439] on button "Imprimir" at bounding box center [787, 440] width 89 height 27
click at [829, 38] on button "×" at bounding box center [827, 41] width 32 height 40
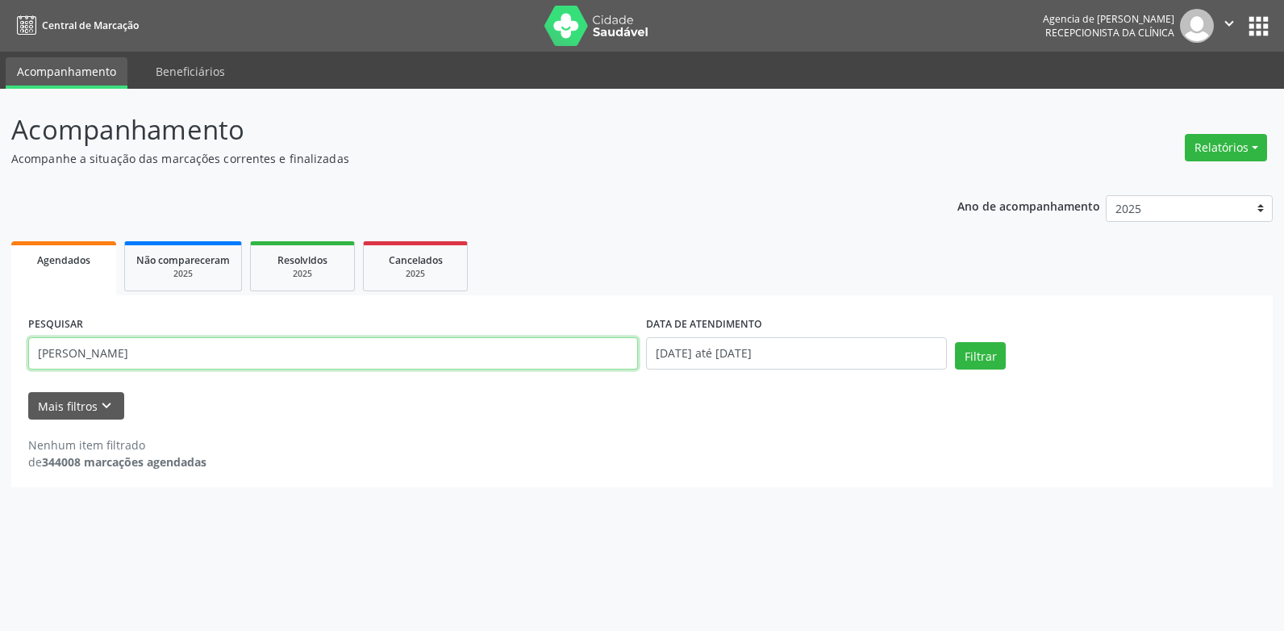
drag, startPoint x: 204, startPoint y: 360, endPoint x: 182, endPoint y: 359, distance: 22.6
click at [204, 360] on input "[PERSON_NAME]" at bounding box center [333, 353] width 610 height 32
click at [56, 354] on input "[PERSON_NAME]" at bounding box center [333, 353] width 610 height 32
click at [115, 353] on input "[PERSON_NAME]" at bounding box center [333, 353] width 610 height 32
click at [955, 342] on button "Filtrar" at bounding box center [980, 355] width 51 height 27
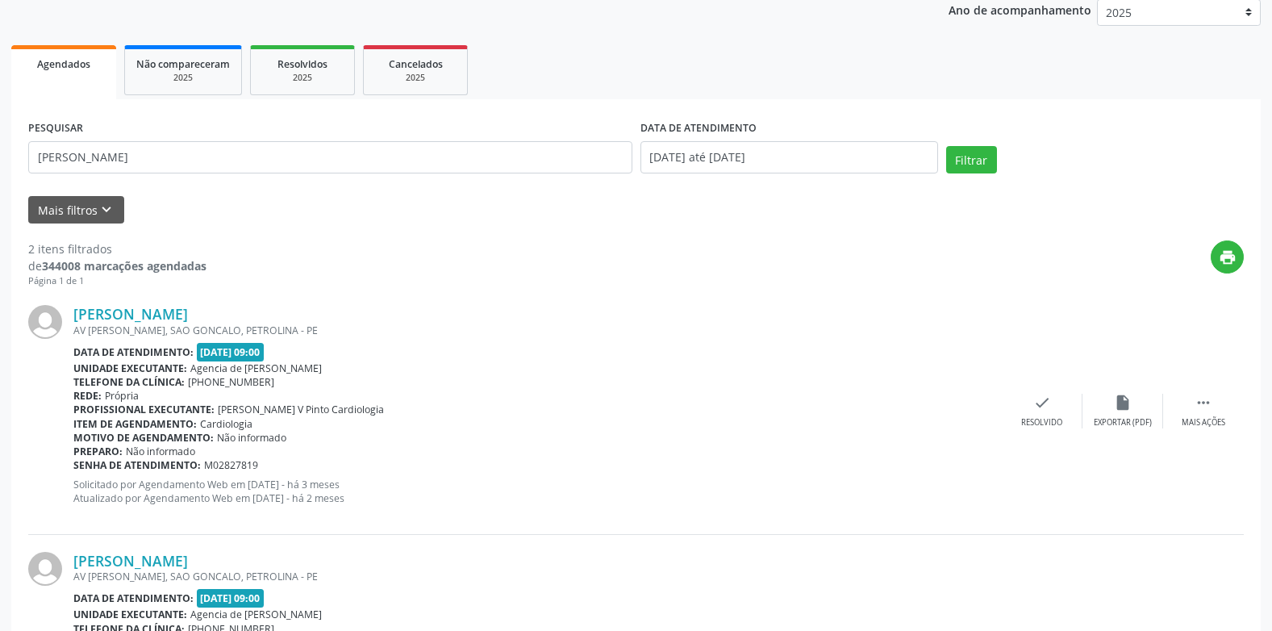
scroll to position [323, 0]
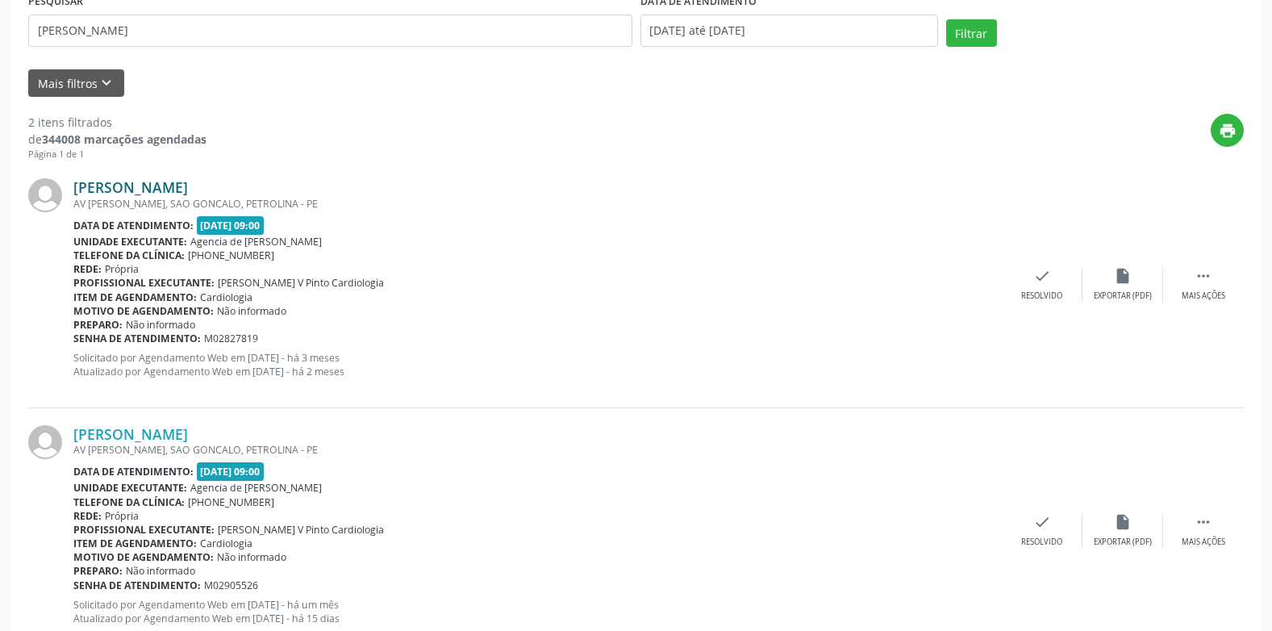
click at [188, 184] on link "[PERSON_NAME]" at bounding box center [130, 187] width 115 height 18
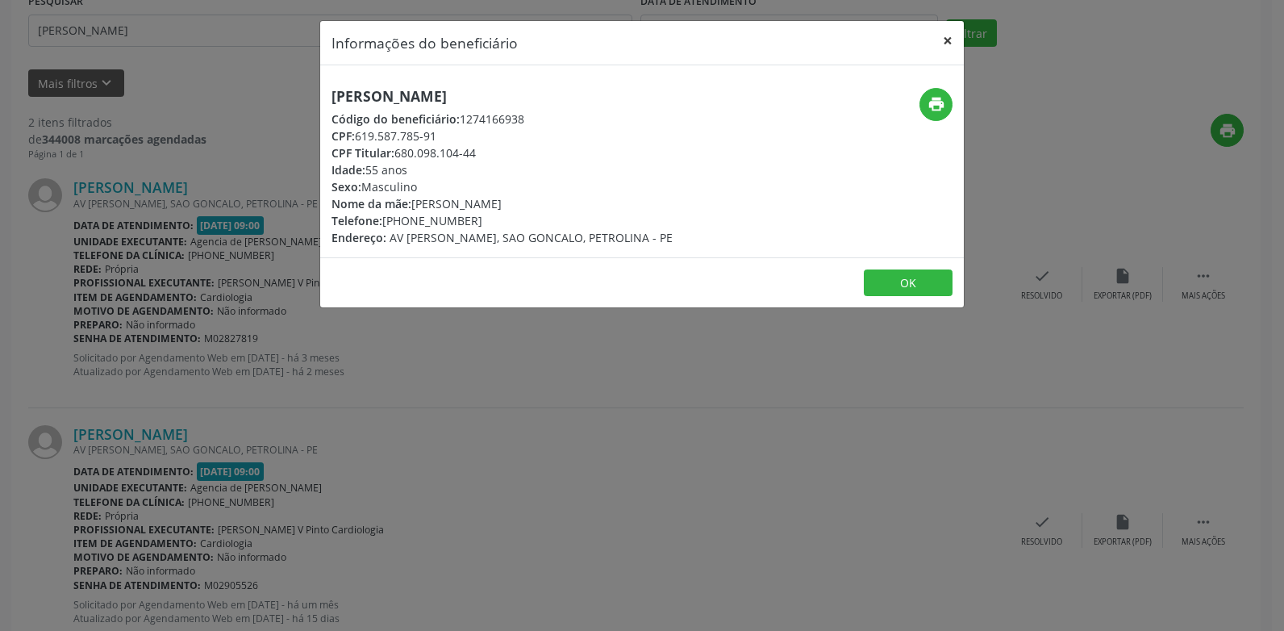
click at [947, 35] on button "×" at bounding box center [948, 41] width 32 height 40
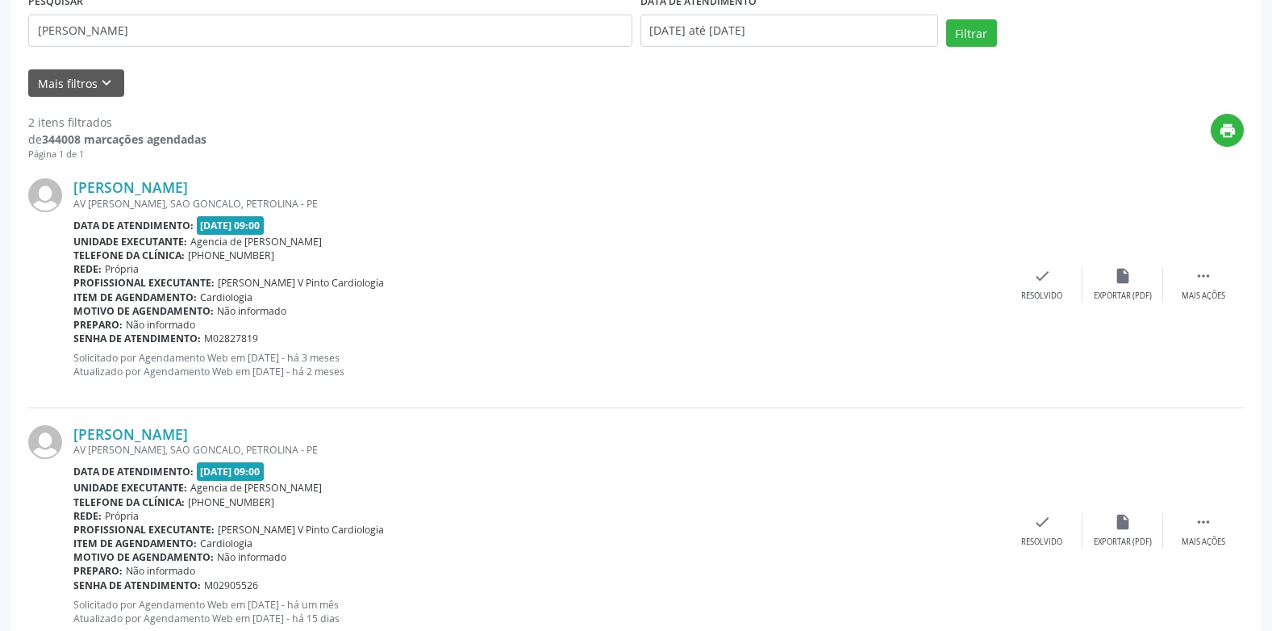
scroll to position [161, 0]
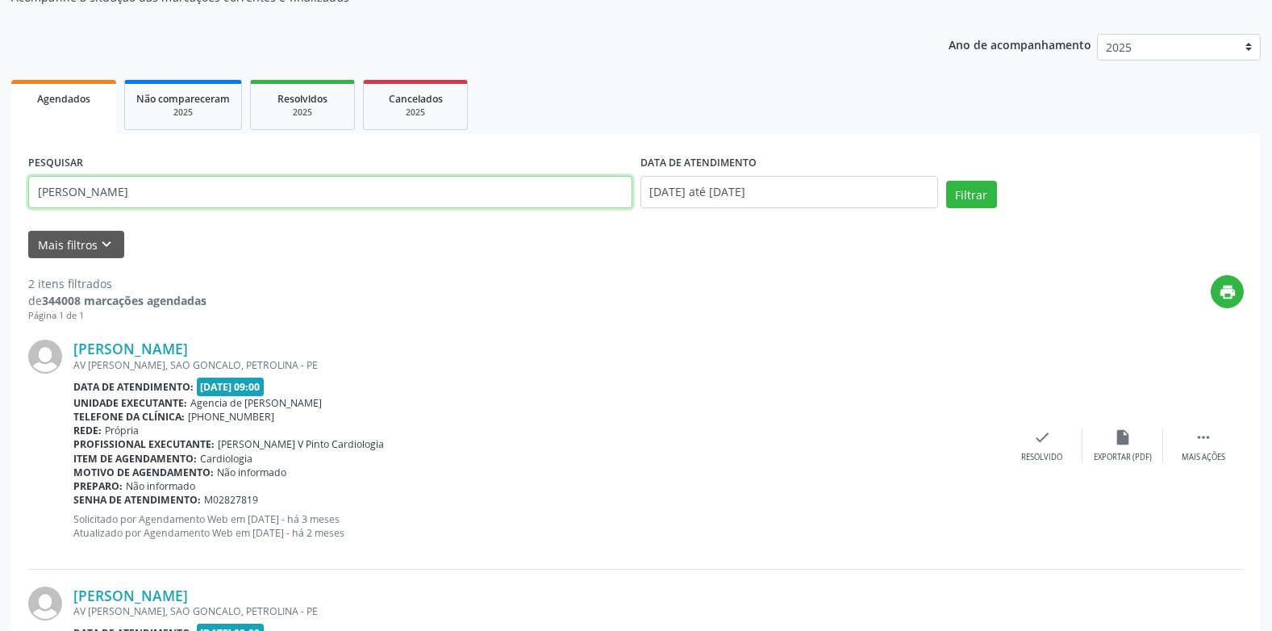
click at [198, 185] on input "[PERSON_NAME]" at bounding box center [330, 192] width 604 height 32
type input "j"
click at [946, 181] on button "Filtrar" at bounding box center [971, 194] width 51 height 27
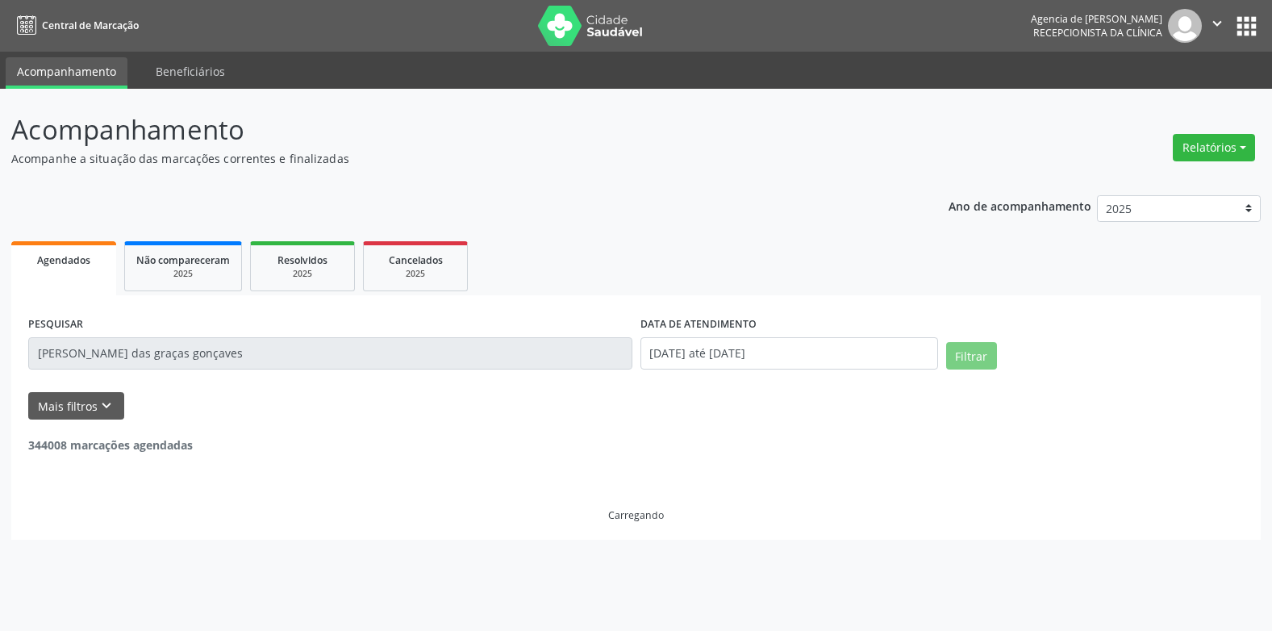
scroll to position [0, 0]
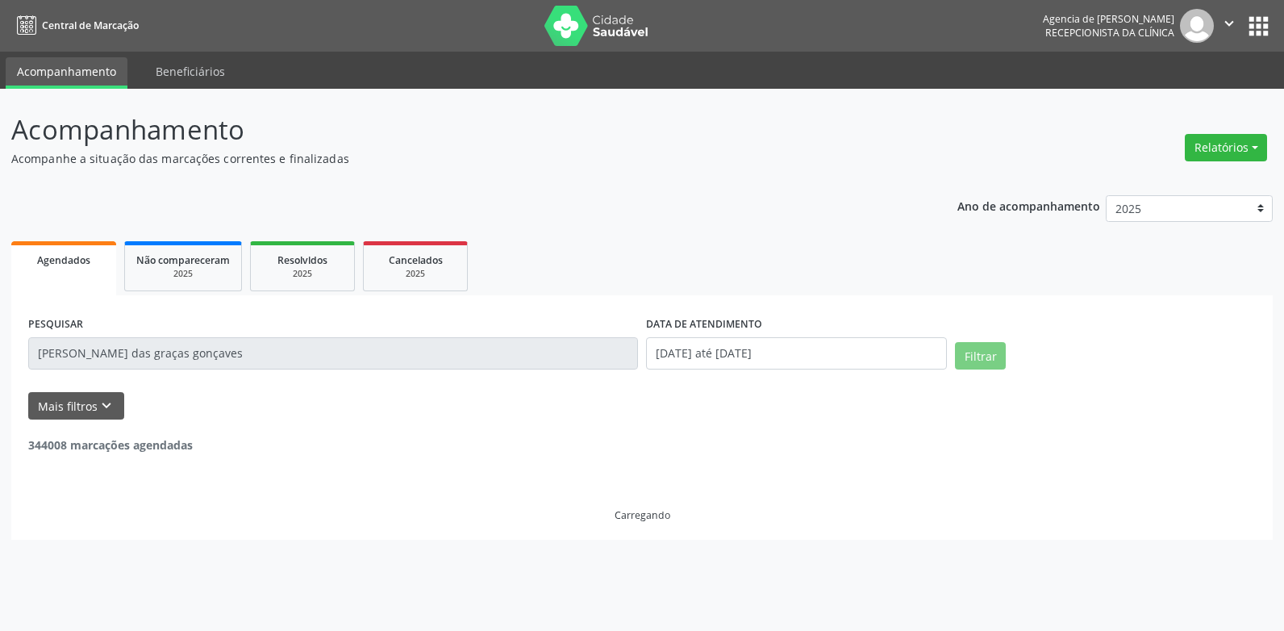
click at [159, 351] on input "[PERSON_NAME] das graças gonçaves" at bounding box center [333, 353] width 610 height 32
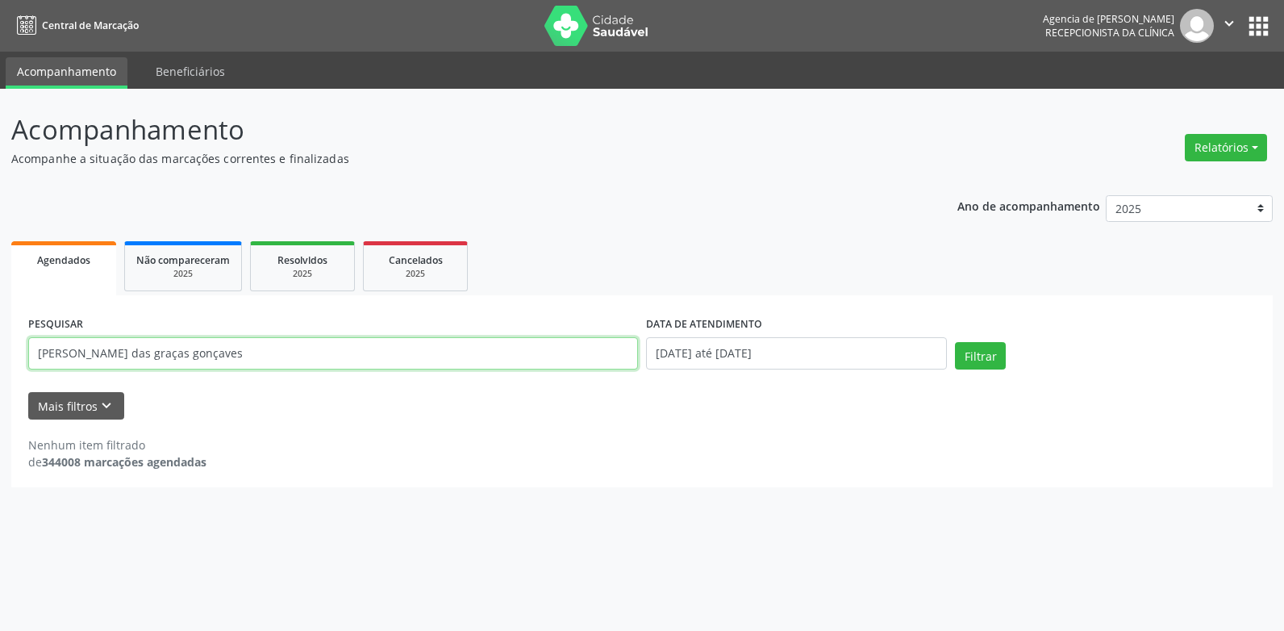
click at [159, 351] on input "[PERSON_NAME] das graças gonçaves" at bounding box center [333, 353] width 610 height 32
type input "[PERSON_NAME]"
click at [955, 342] on button "Filtrar" at bounding box center [980, 355] width 51 height 27
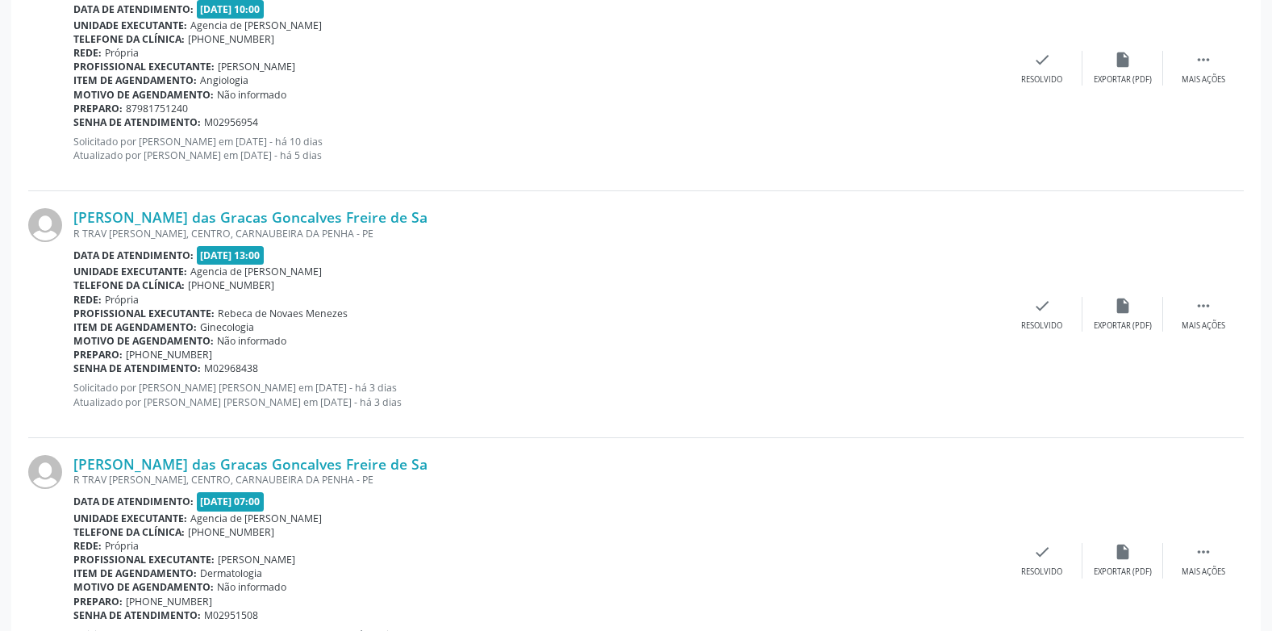
scroll to position [1113, 0]
